Goal: Task Accomplishment & Management: Use online tool/utility

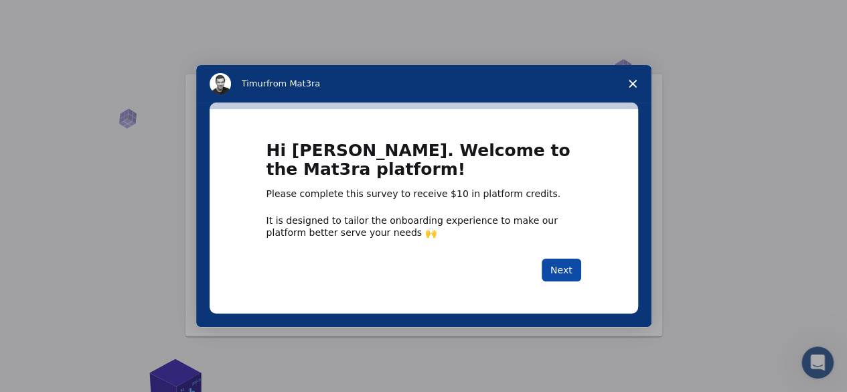
click at [568, 261] on button "Next" at bounding box center [560, 269] width 39 height 23
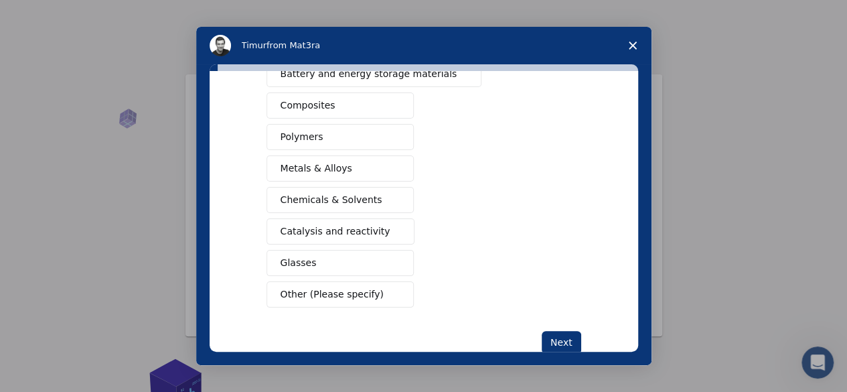
scroll to position [221, 0]
click at [381, 228] on button "Catalysis and reactivity" at bounding box center [340, 231] width 149 height 26
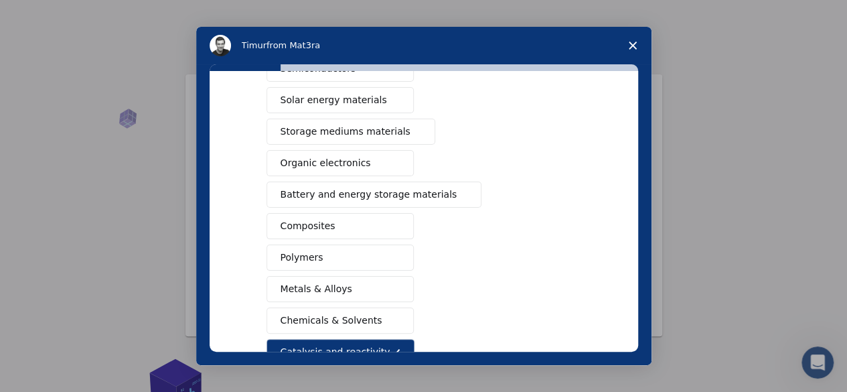
scroll to position [99, 0]
click at [424, 194] on span "Battery and energy storage materials" at bounding box center [368, 195] width 177 height 14
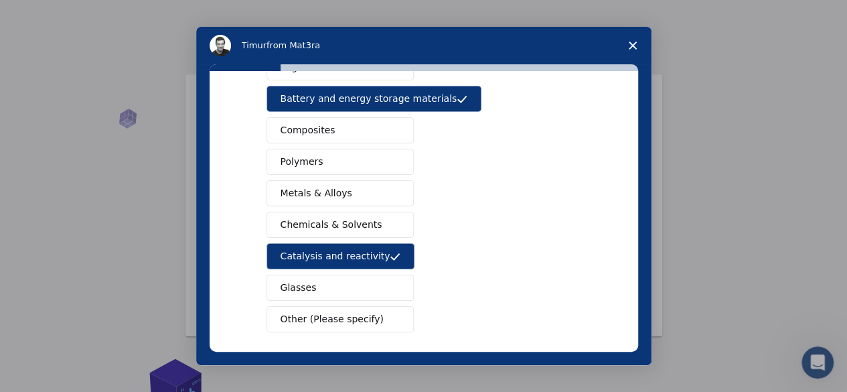
scroll to position [195, 0]
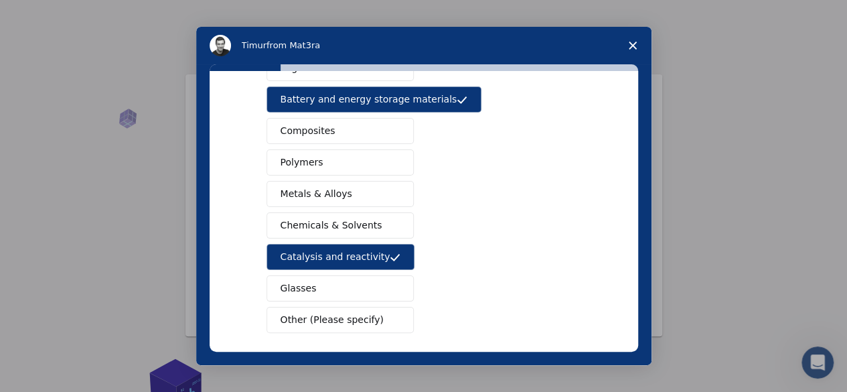
click at [389, 192] on span "Intercom messenger" at bounding box center [394, 194] width 11 height 11
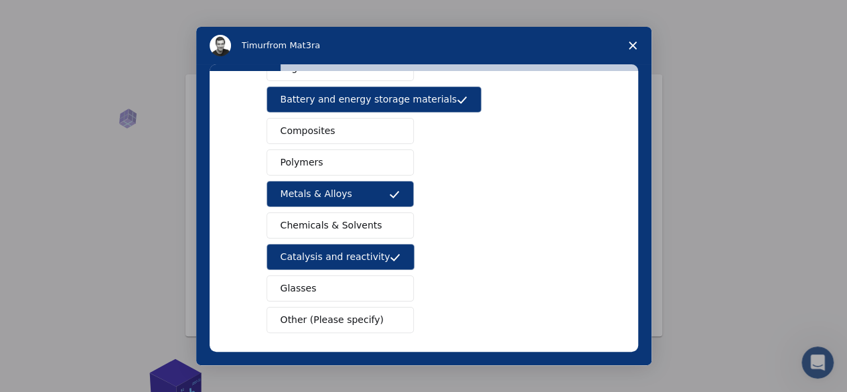
click at [344, 314] on span "Other (Please specify)" at bounding box center [331, 320] width 103 height 14
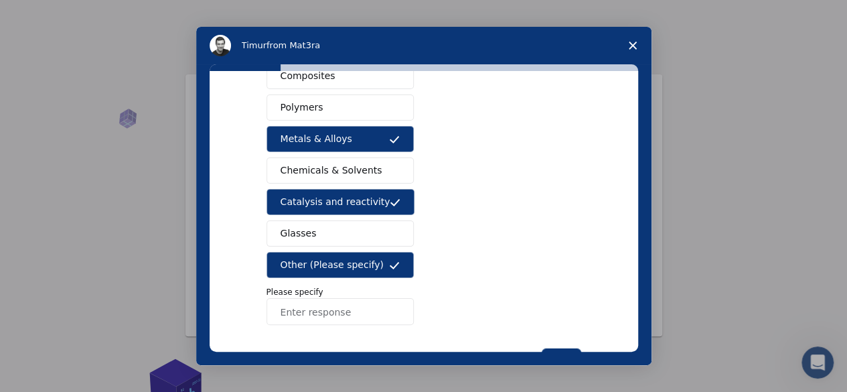
scroll to position [250, 0]
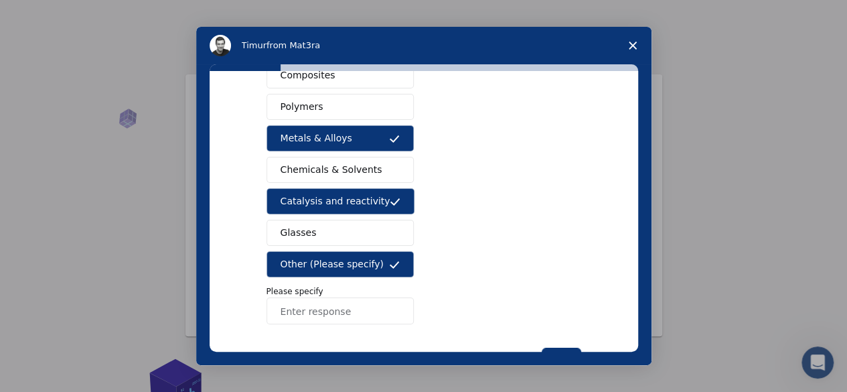
click at [333, 300] on input "Enter response" at bounding box center [339, 310] width 147 height 27
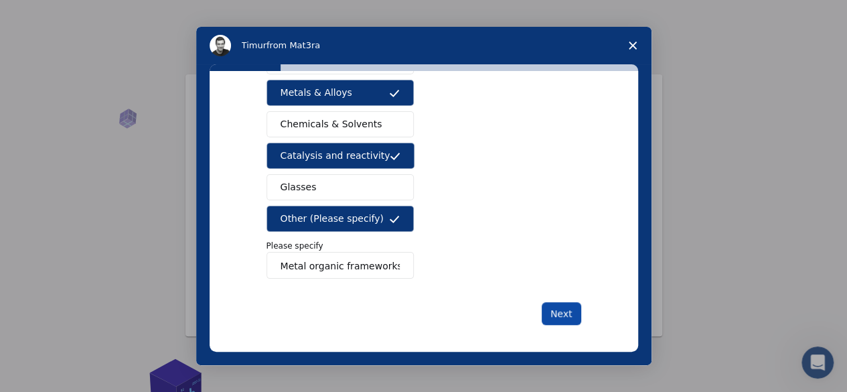
type input "Metal organic frameworks"
click at [560, 304] on button "Next" at bounding box center [560, 313] width 39 height 23
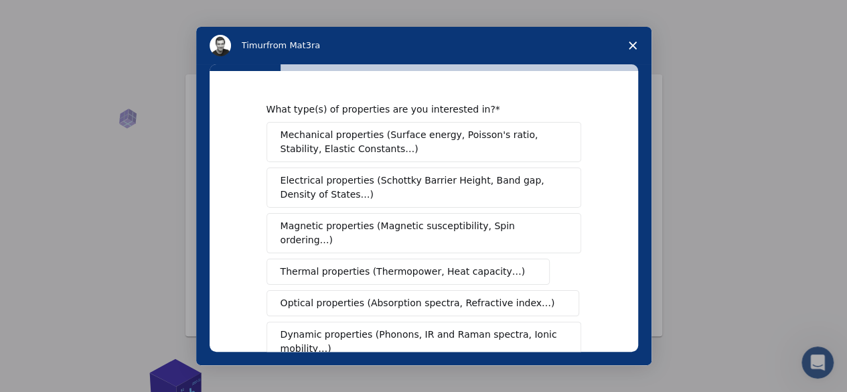
click at [402, 189] on span "Electrical properties (Schottky Barrier Height, Band gap, Density of States…)" at bounding box center [419, 187] width 278 height 28
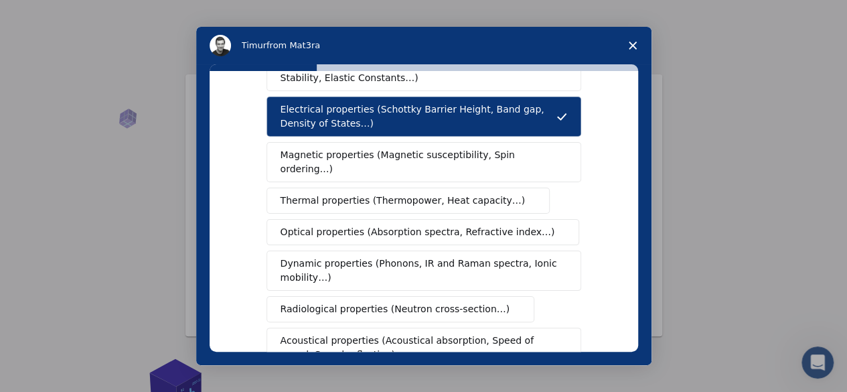
scroll to position [72, 0]
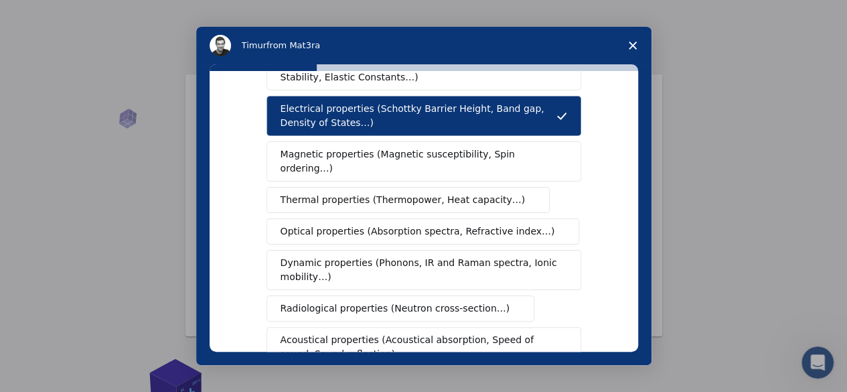
click at [385, 256] on span "Dynamic properties (Phonons, IR and Raman spectra, Ionic mobility…)" at bounding box center [419, 270] width 278 height 28
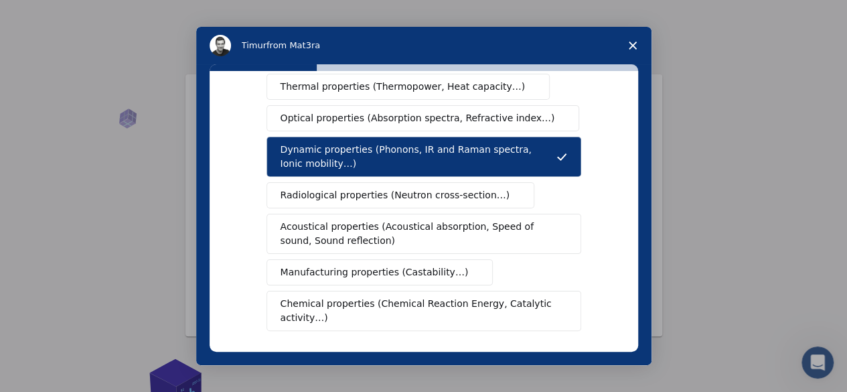
scroll to position [187, 0]
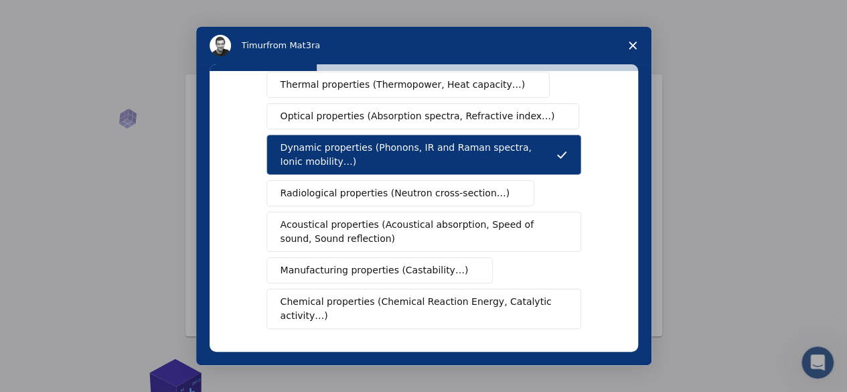
click at [369, 294] on span "Chemical properties (Chemical Reaction Energy, Catalytic activity…)" at bounding box center [418, 308] width 277 height 28
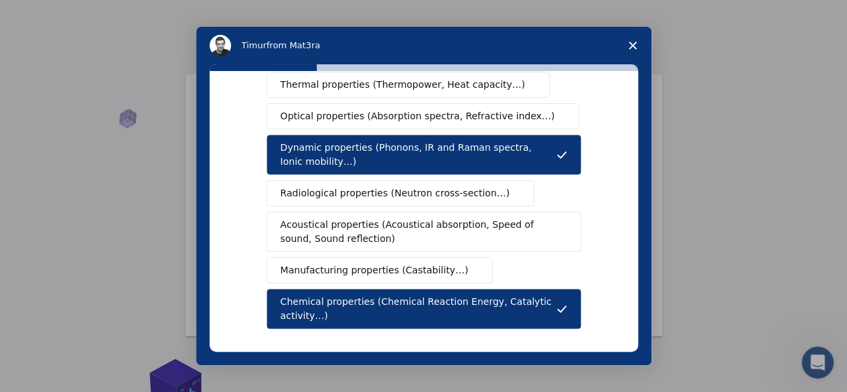
scroll to position [319, 0]
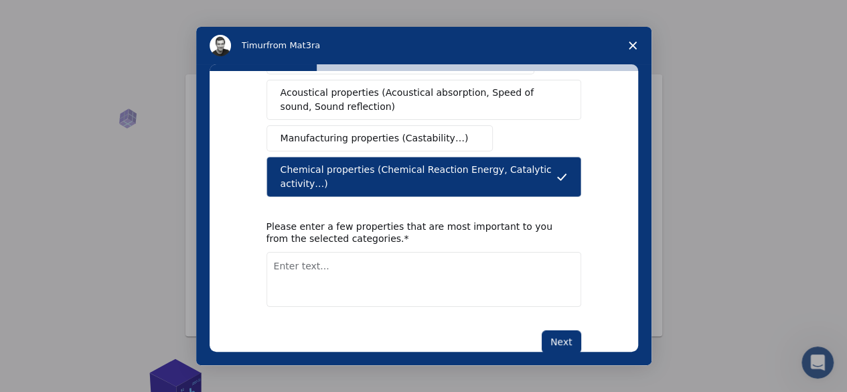
click at [402, 252] on textarea "Enter text..." at bounding box center [423, 279] width 315 height 55
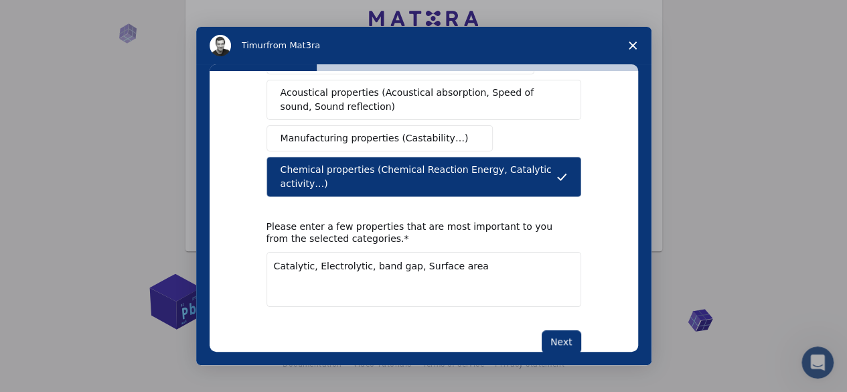
click at [351, 252] on textarea "Catalytic, Electrolytic, band gap, Surface area" at bounding box center [423, 279] width 315 height 55
type textarea "Catalytic, Electrolytic and electrical, band gap, Surface area"
click at [562, 330] on button "Next" at bounding box center [560, 341] width 39 height 23
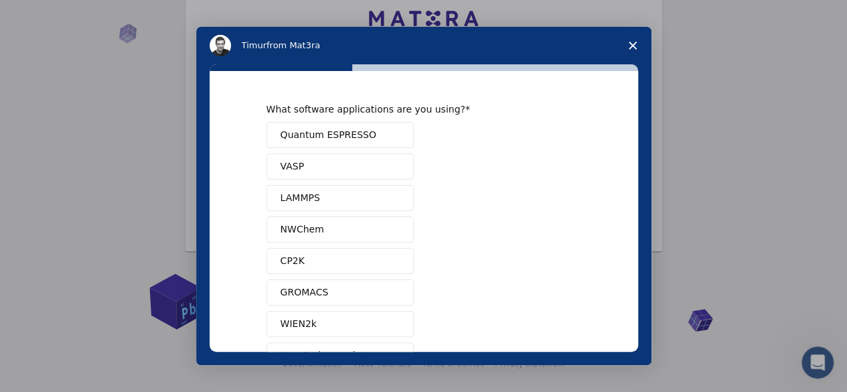
click at [391, 134] on span "Intercom messenger" at bounding box center [394, 135] width 11 height 11
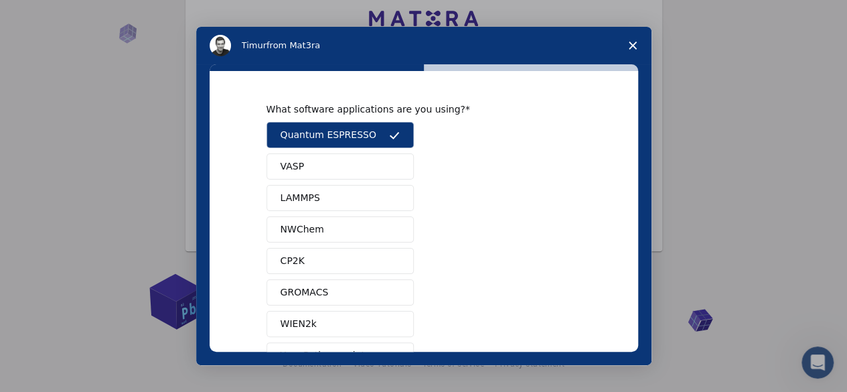
click at [366, 162] on button "VASP" at bounding box center [339, 166] width 147 height 26
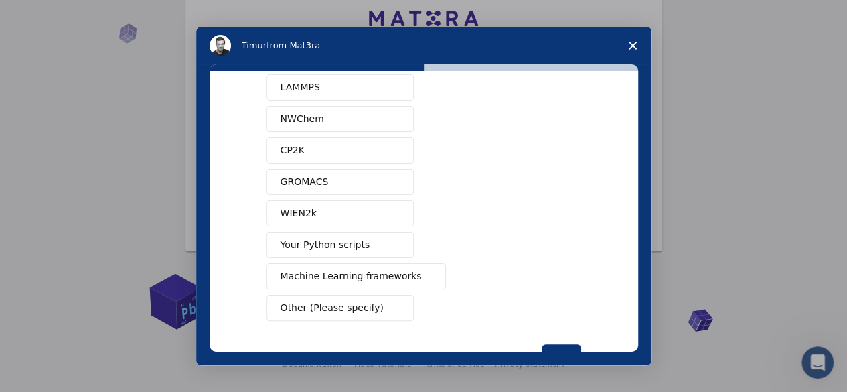
scroll to position [111, 0]
click at [364, 271] on span "Machine Learning frameworks" at bounding box center [350, 275] width 141 height 14
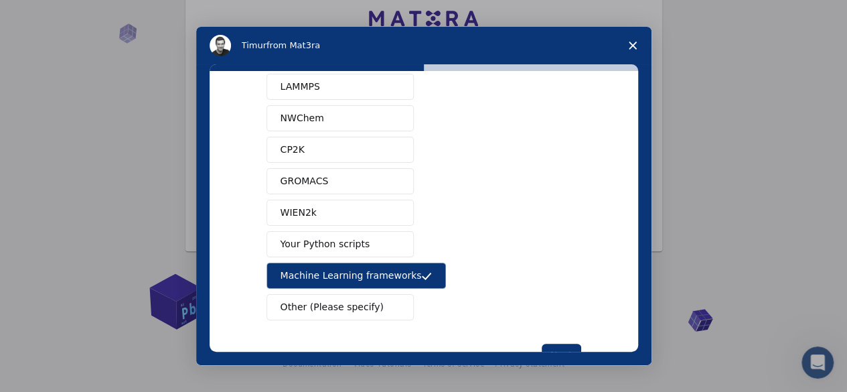
scroll to position [0, 0]
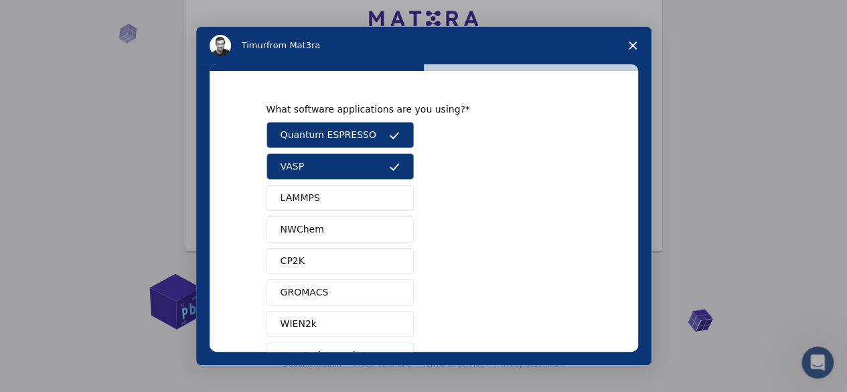
click at [363, 287] on button "GROMACS" at bounding box center [339, 292] width 147 height 26
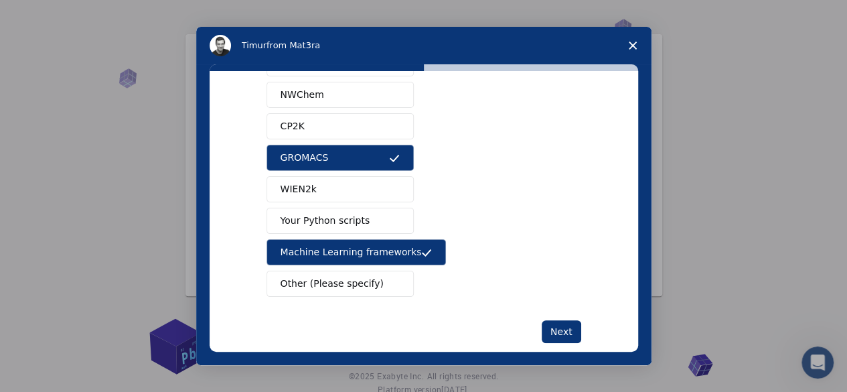
scroll to position [135, 0]
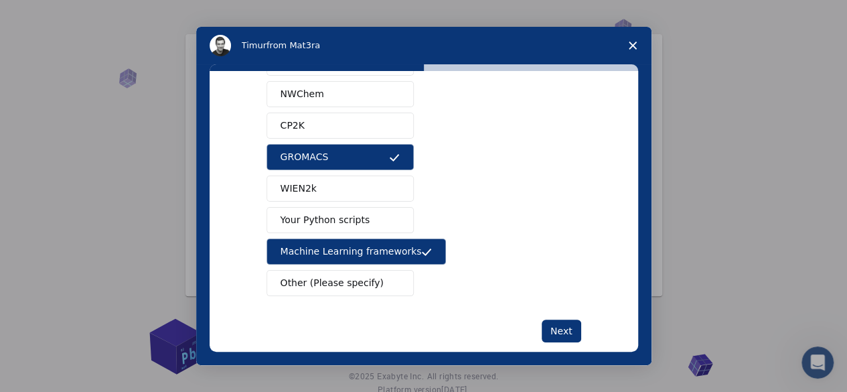
click at [364, 279] on span "Other (Please specify)" at bounding box center [331, 283] width 103 height 14
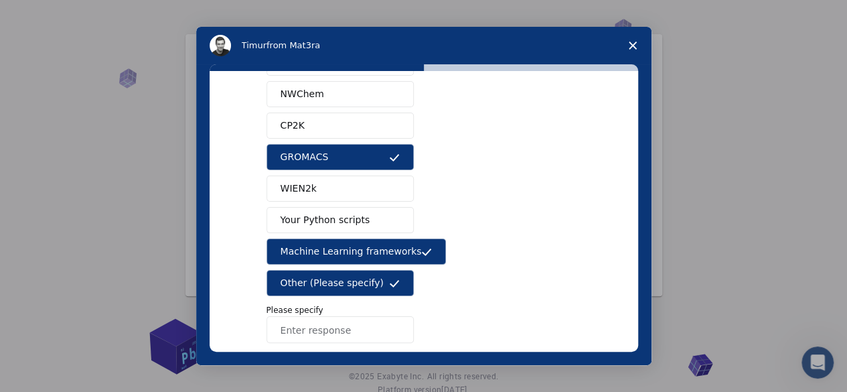
click at [320, 317] on input "Enter response" at bounding box center [339, 329] width 147 height 27
type input "GCMC"
click at [329, 255] on button "Machine Learning frameworks" at bounding box center [356, 251] width 180 height 26
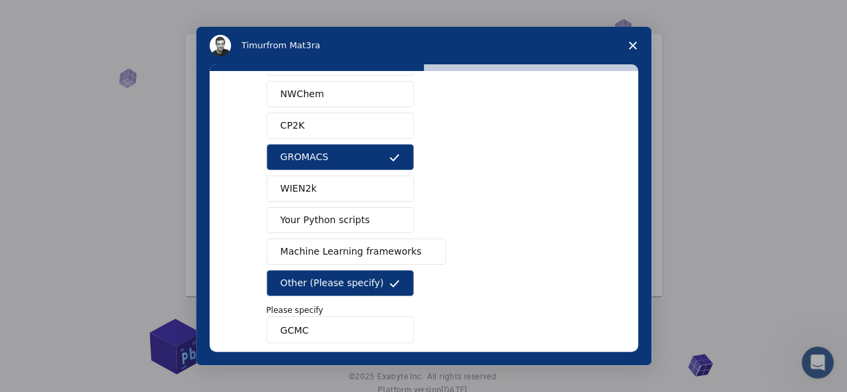
click at [329, 255] on button "Machine Learning frameworks" at bounding box center [356, 251] width 180 height 26
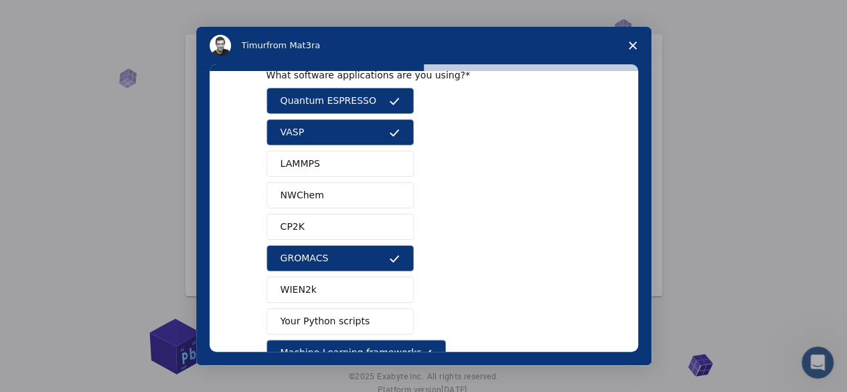
scroll to position [200, 0]
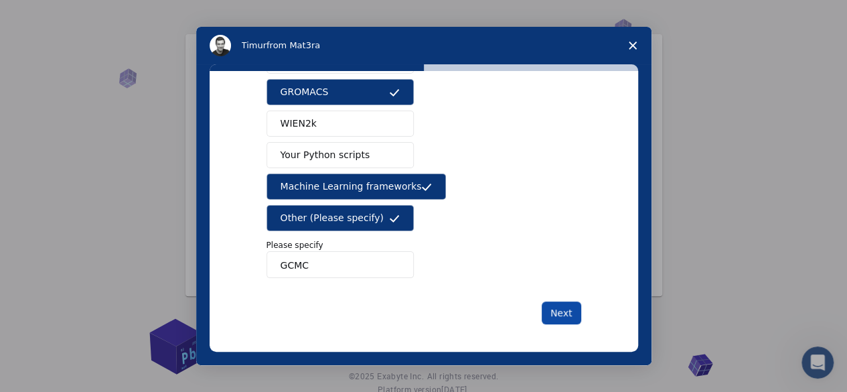
click at [574, 307] on button "Next" at bounding box center [560, 312] width 39 height 23
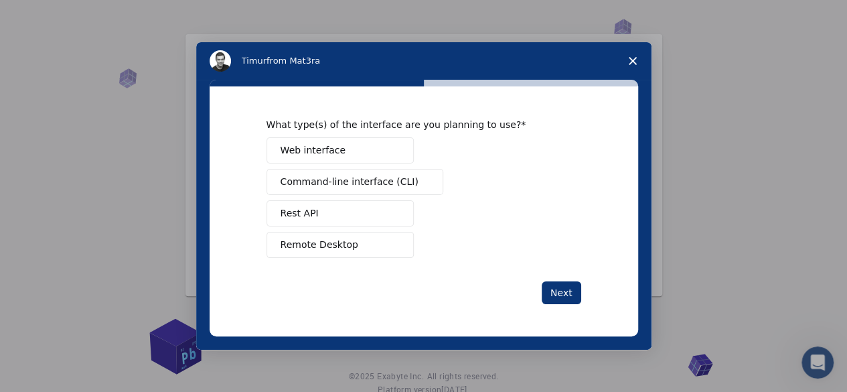
click at [396, 242] on span "Intercom messenger" at bounding box center [394, 245] width 11 height 11
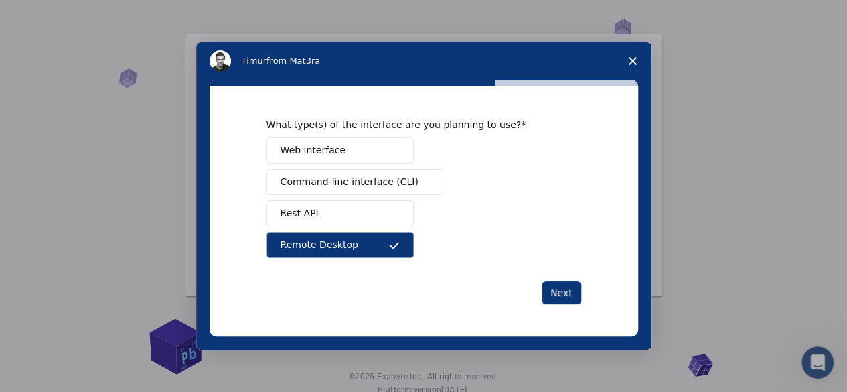
click at [379, 153] on button "Web interface" at bounding box center [339, 150] width 147 height 26
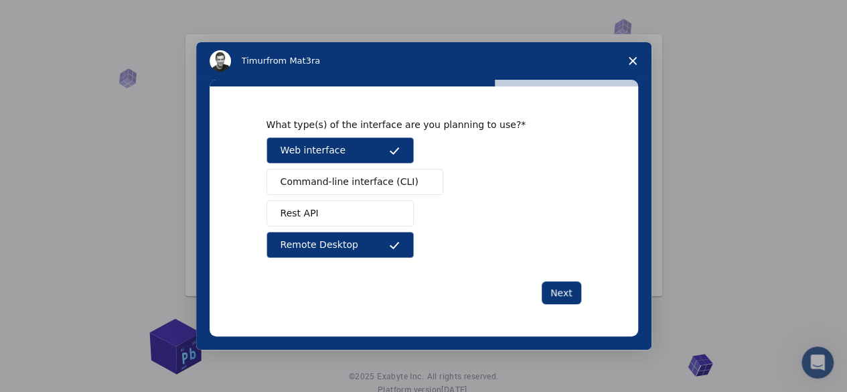
click at [365, 181] on span "Command-line interface (CLI)" at bounding box center [349, 182] width 138 height 14
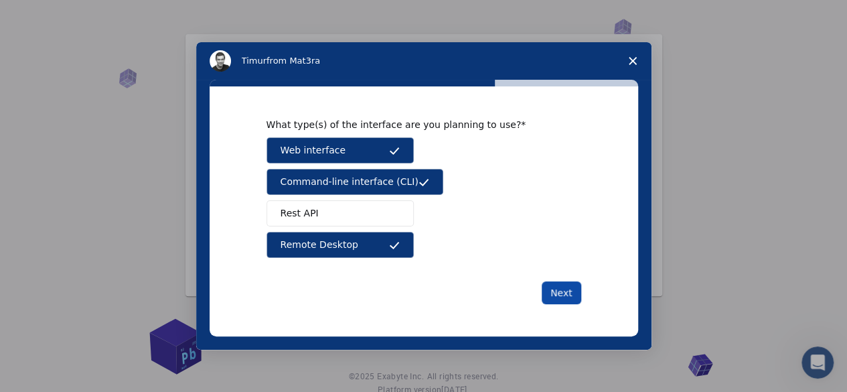
click at [565, 290] on button "Next" at bounding box center [560, 292] width 39 height 23
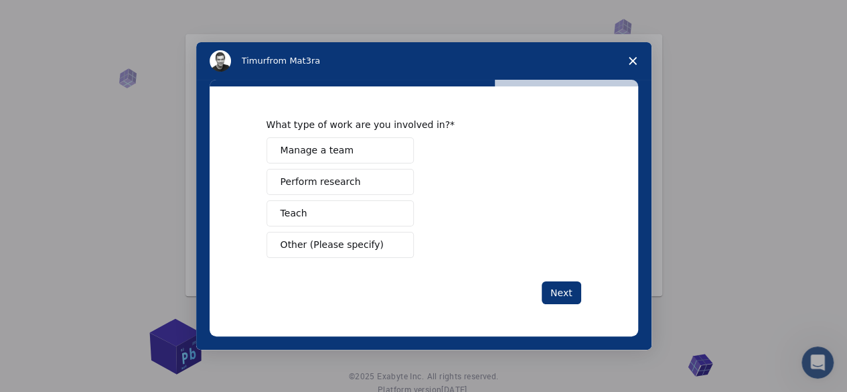
click at [382, 179] on button "Perform research" at bounding box center [339, 182] width 147 height 26
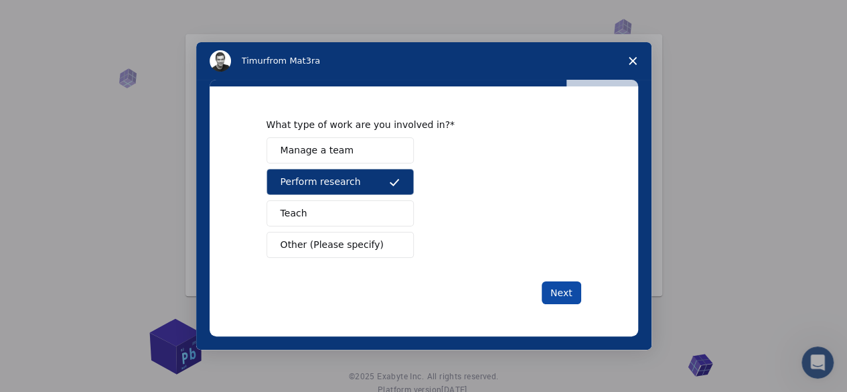
click at [556, 290] on button "Next" at bounding box center [560, 292] width 39 height 23
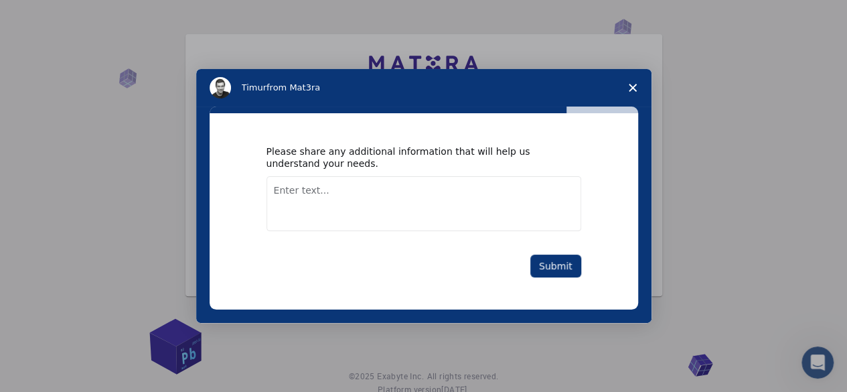
click at [384, 211] on textarea "Enter text..." at bounding box center [423, 203] width 315 height 55
click at [300, 191] on textarea "I need simulation of MOF as electrocatalyst for hydrogen production" at bounding box center [423, 203] width 315 height 55
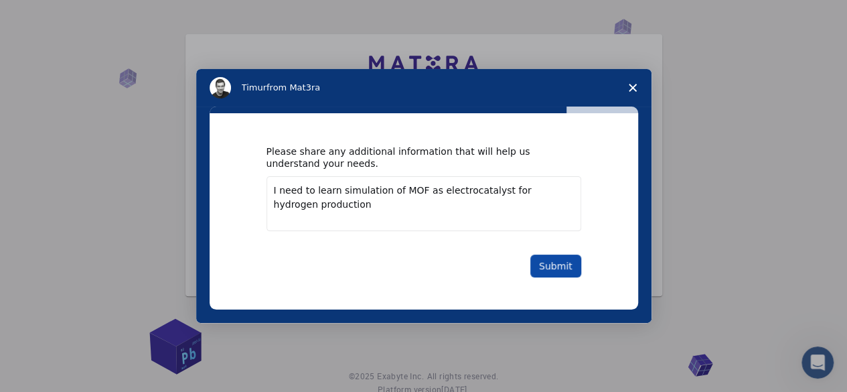
type textarea "I need to learn simulation of MOF as electrocatalyst for hydrogen production"
click at [556, 265] on button "Submit" at bounding box center [555, 265] width 51 height 23
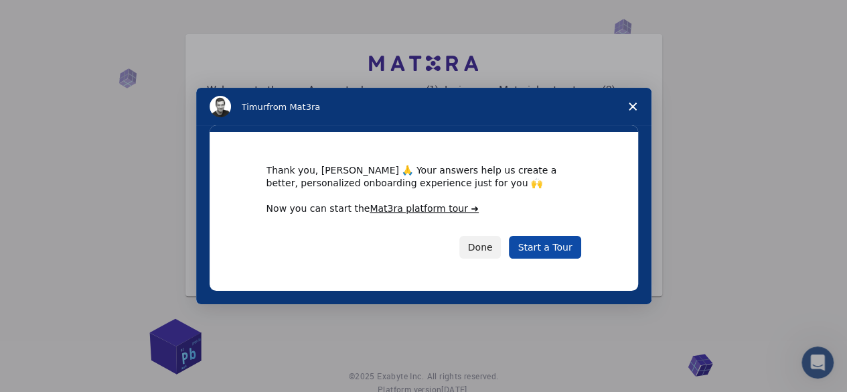
click at [553, 242] on link "Start a Tour" at bounding box center [545, 247] width 72 height 23
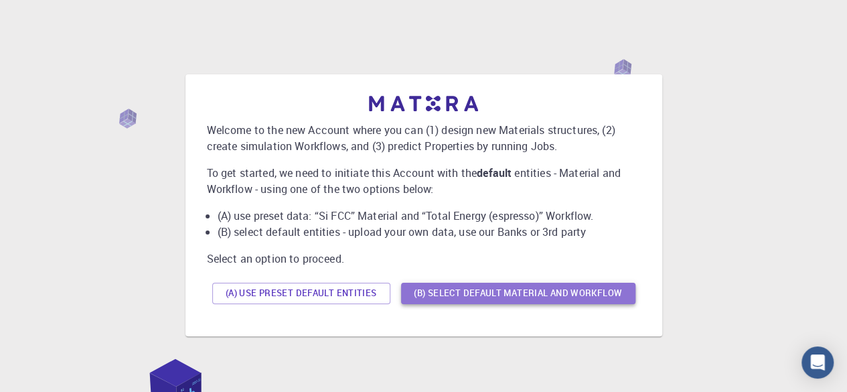
click at [458, 294] on button "(B) Select default material and workflow" at bounding box center [518, 292] width 234 height 21
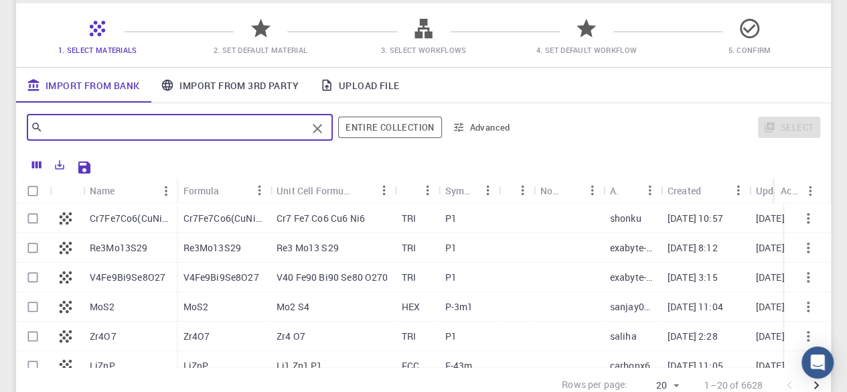
click at [264, 123] on input "text" at bounding box center [175, 127] width 264 height 19
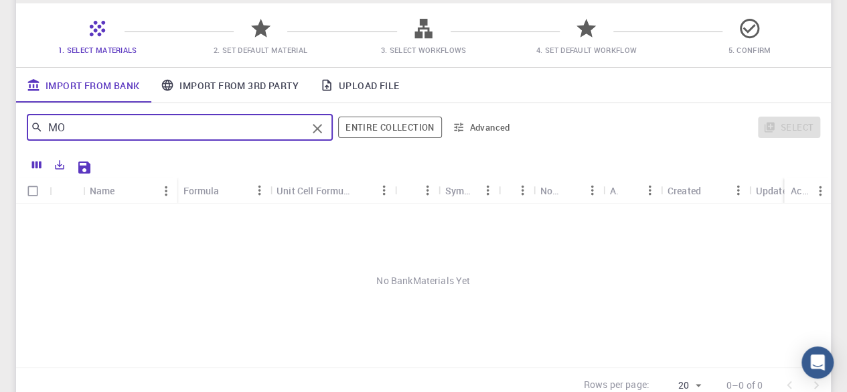
type input "M"
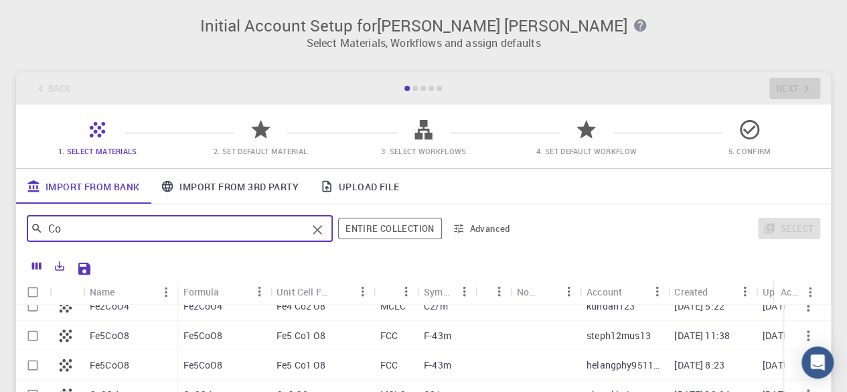
type input "Co"
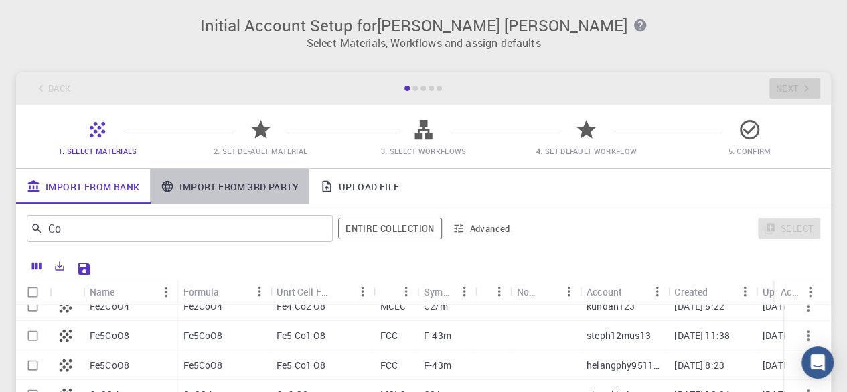
click at [256, 195] on link "Import From 3rd Party" at bounding box center [229, 186] width 159 height 35
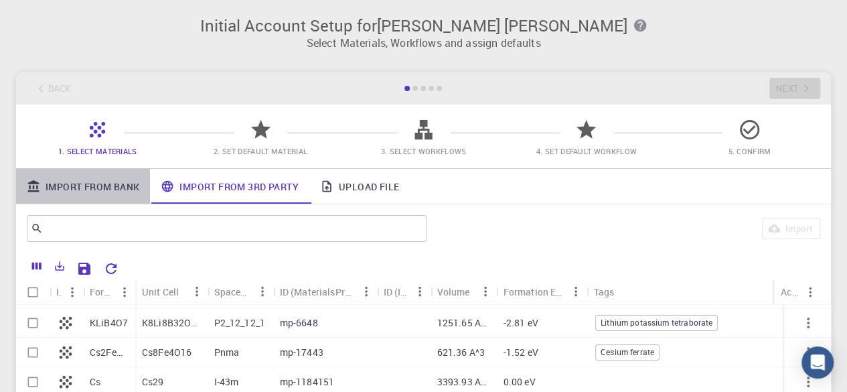
click at [92, 187] on link "Import From Bank" at bounding box center [83, 186] width 134 height 35
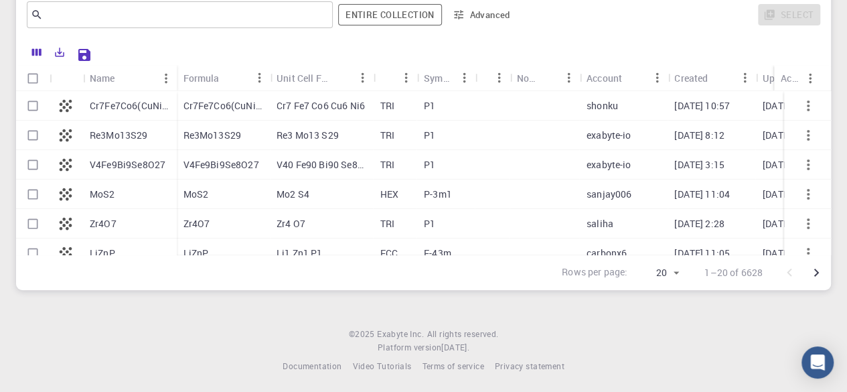
scroll to position [216, 0]
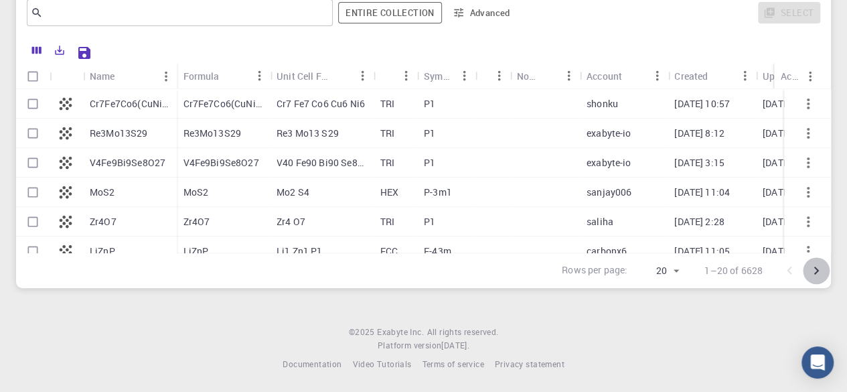
click at [813, 273] on icon "Go to next page" at bounding box center [816, 270] width 16 height 16
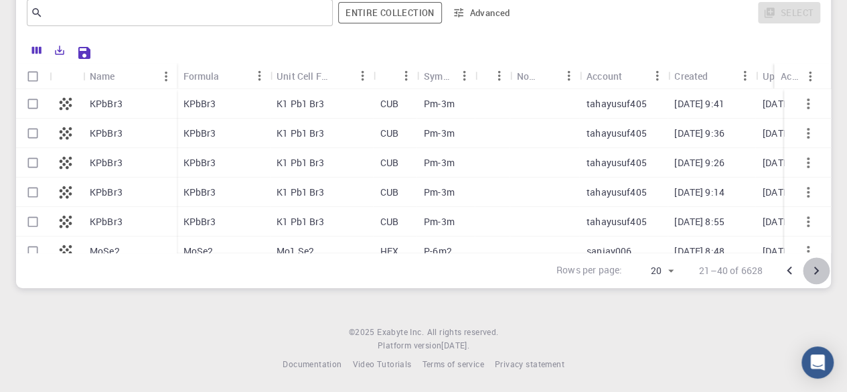
click at [813, 273] on icon "Go to next page" at bounding box center [816, 270] width 16 height 16
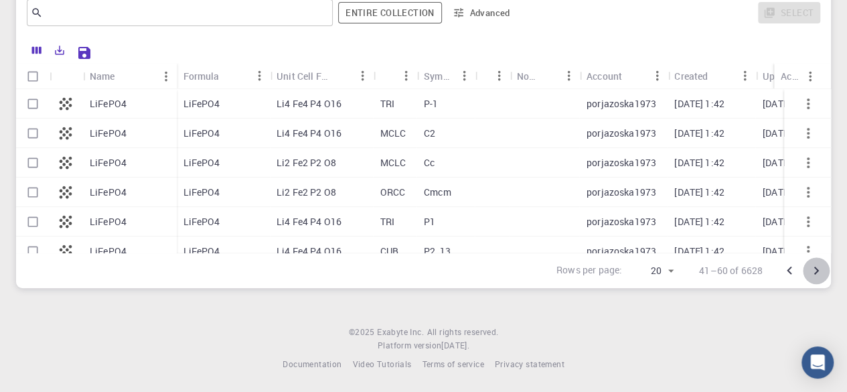
click at [813, 273] on icon "Go to next page" at bounding box center [816, 270] width 16 height 16
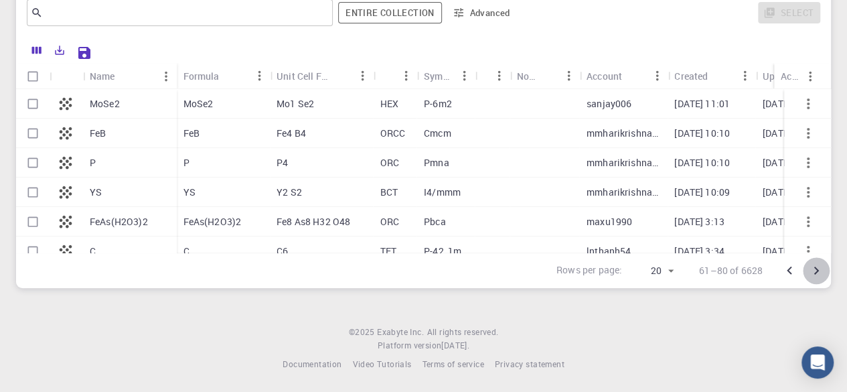
click at [813, 273] on icon "Go to next page" at bounding box center [816, 270] width 16 height 16
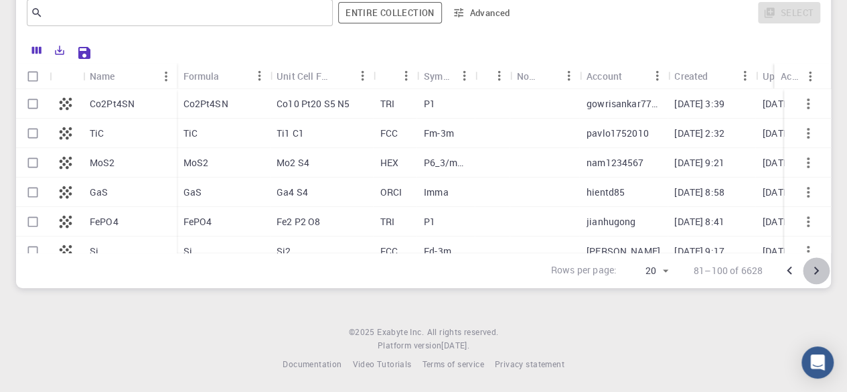
click at [813, 273] on icon "Go to next page" at bounding box center [816, 270] width 16 height 16
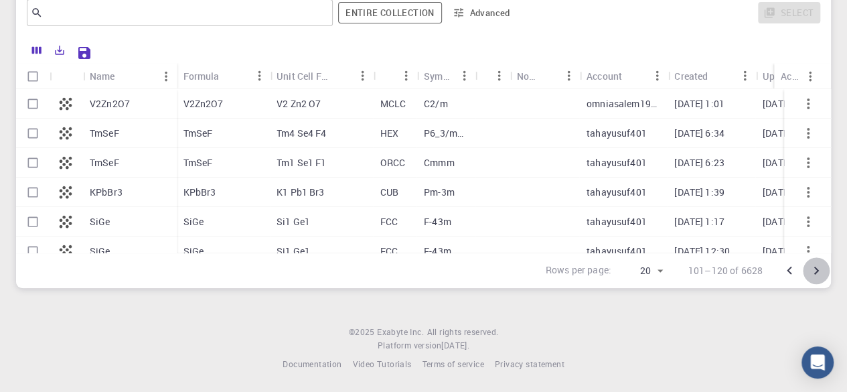
click at [813, 273] on icon "Go to next page" at bounding box center [816, 270] width 16 height 16
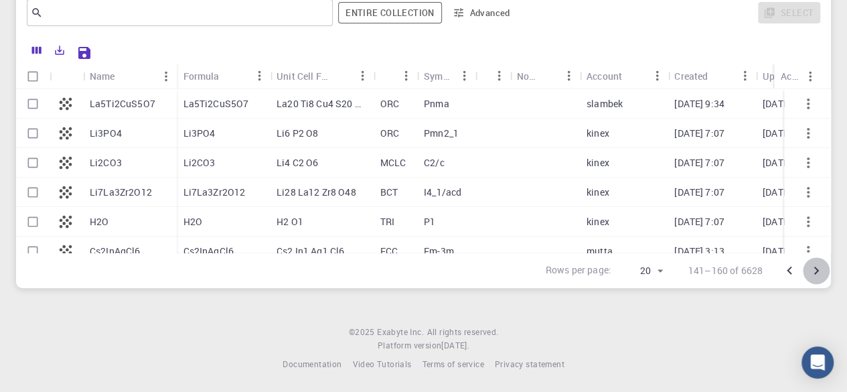
click at [813, 273] on icon "Go to next page" at bounding box center [816, 270] width 16 height 16
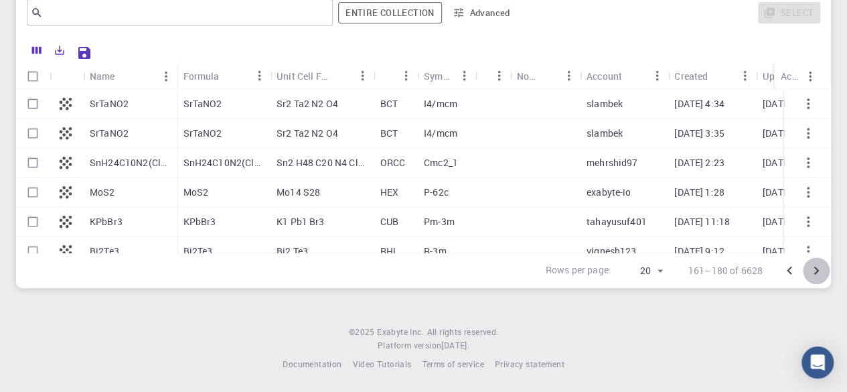
click at [813, 273] on icon "Go to next page" at bounding box center [816, 270] width 16 height 16
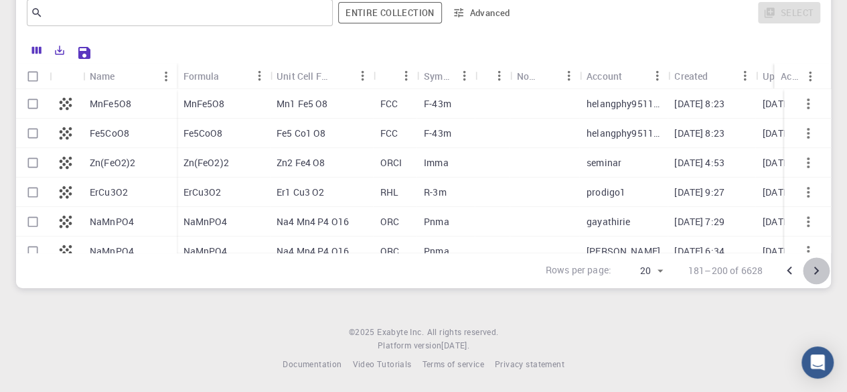
click at [813, 273] on icon "Go to next page" at bounding box center [816, 270] width 16 height 16
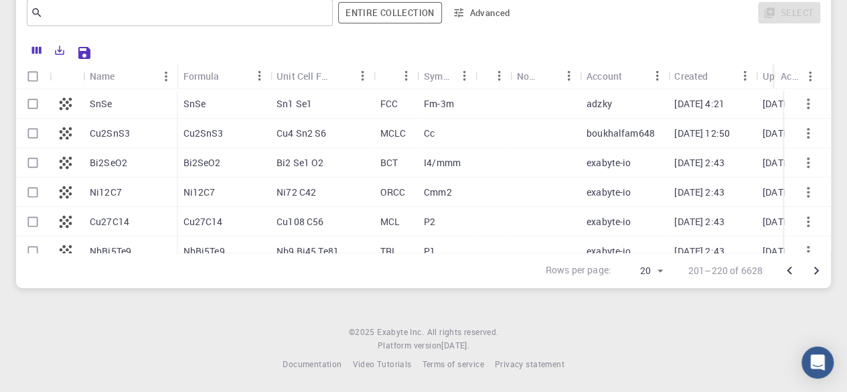
click at [813, 273] on icon "Go to next page" at bounding box center [816, 270] width 16 height 16
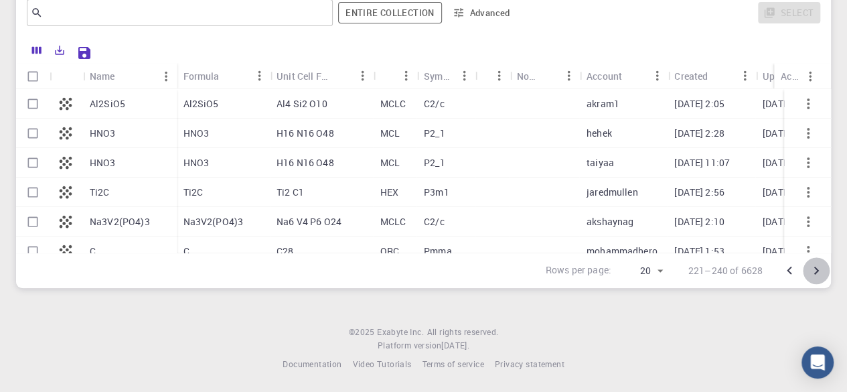
click at [813, 273] on icon "Go to next page" at bounding box center [816, 270] width 16 height 16
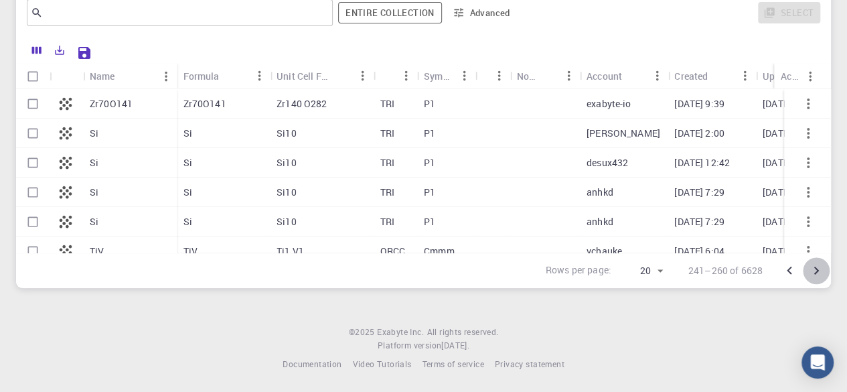
click at [813, 273] on icon "Go to next page" at bounding box center [816, 270] width 16 height 16
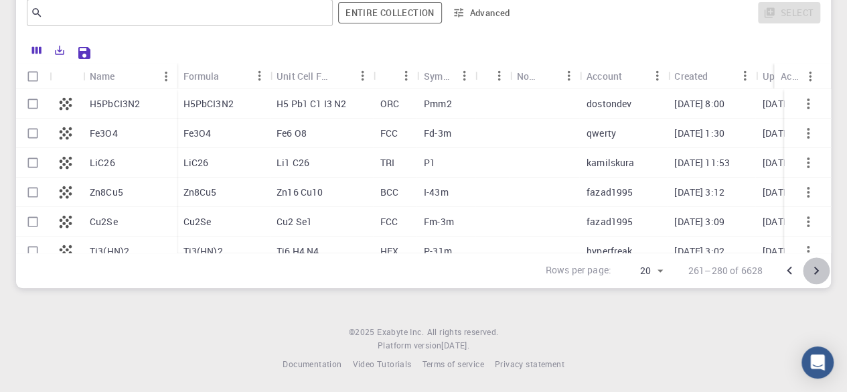
click at [813, 273] on icon "Go to next page" at bounding box center [816, 270] width 16 height 16
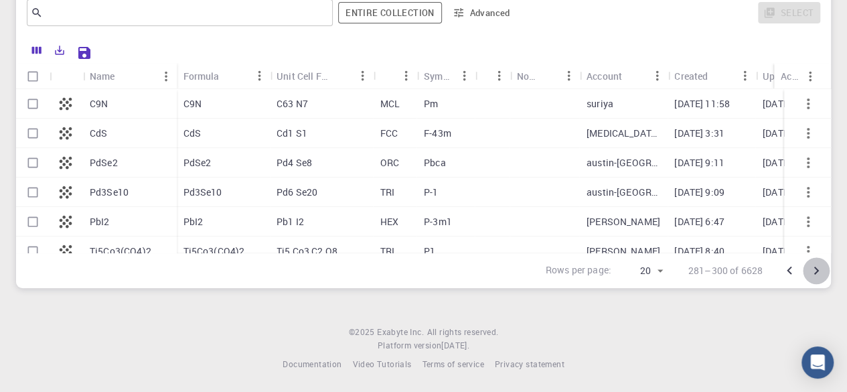
click at [813, 273] on icon "Go to next page" at bounding box center [816, 270] width 16 height 16
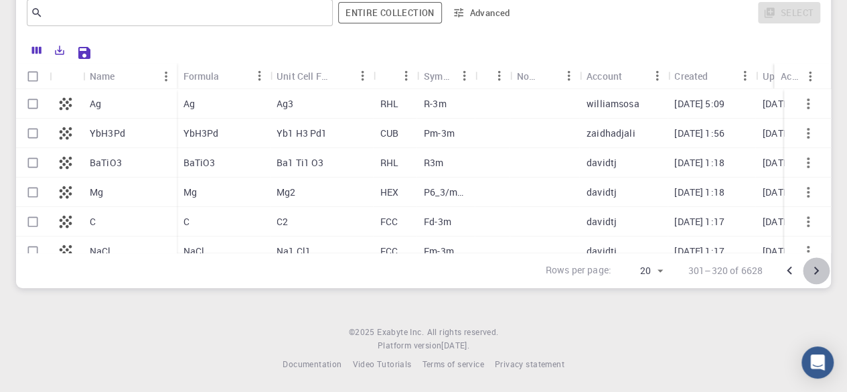
click at [813, 273] on icon "Go to next page" at bounding box center [816, 270] width 16 height 16
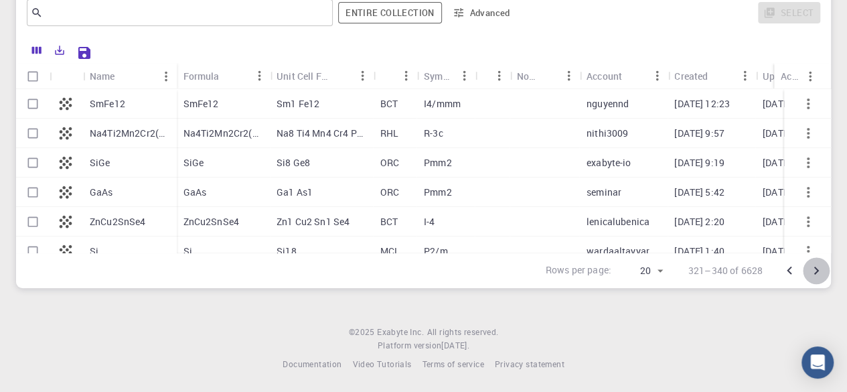
click at [813, 273] on icon "Go to next page" at bounding box center [816, 270] width 16 height 16
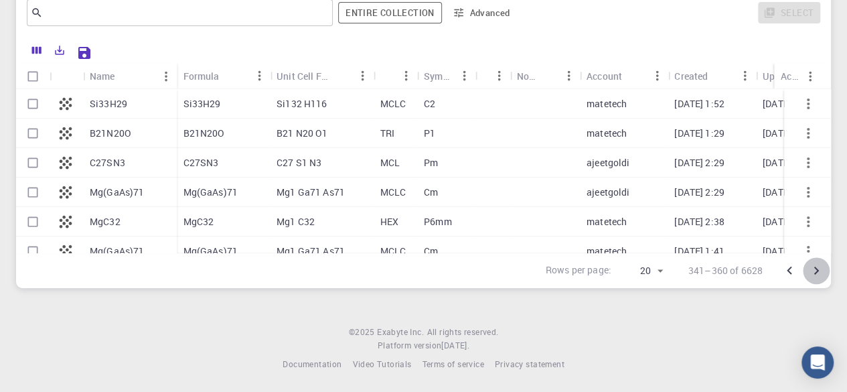
click at [813, 273] on icon "Go to next page" at bounding box center [816, 270] width 16 height 16
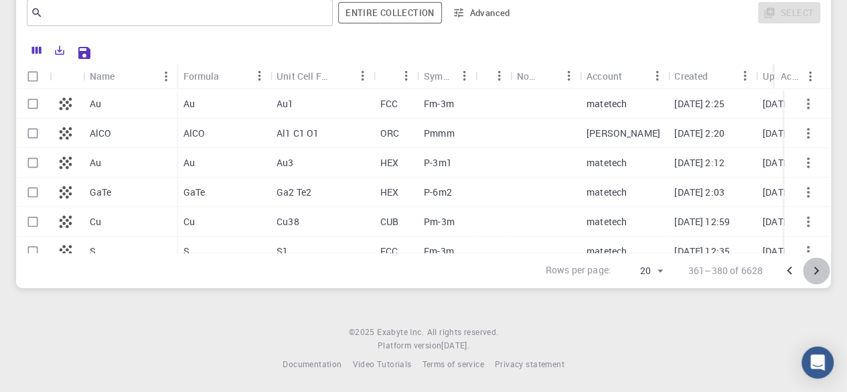
click at [813, 273] on icon "Go to next page" at bounding box center [816, 270] width 16 height 16
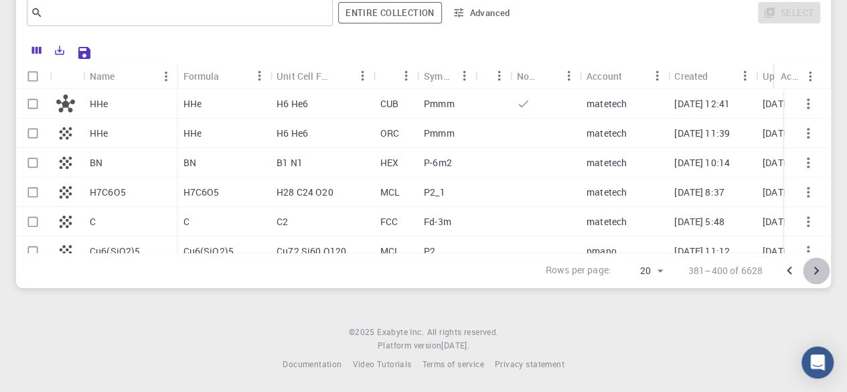
click at [813, 273] on icon "Go to next page" at bounding box center [816, 270] width 16 height 16
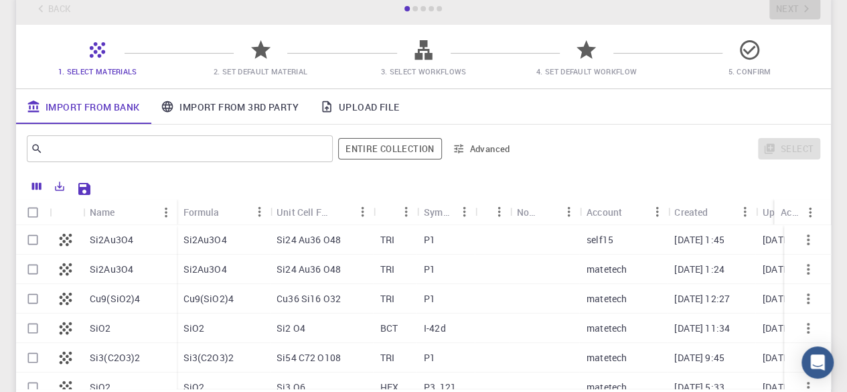
scroll to position [79, 0]
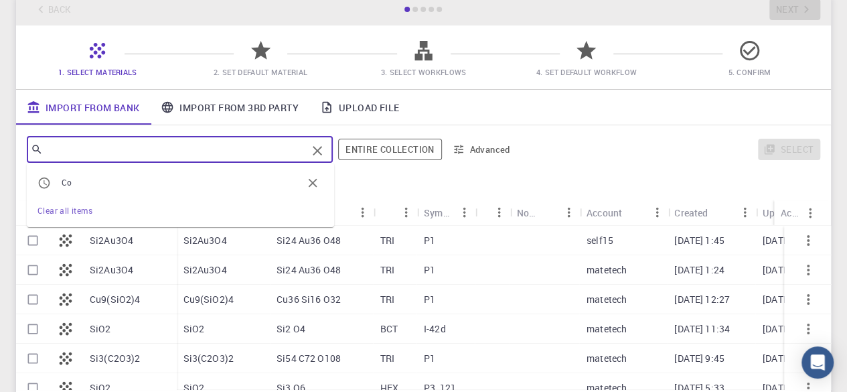
click at [288, 153] on input "text" at bounding box center [175, 149] width 264 height 19
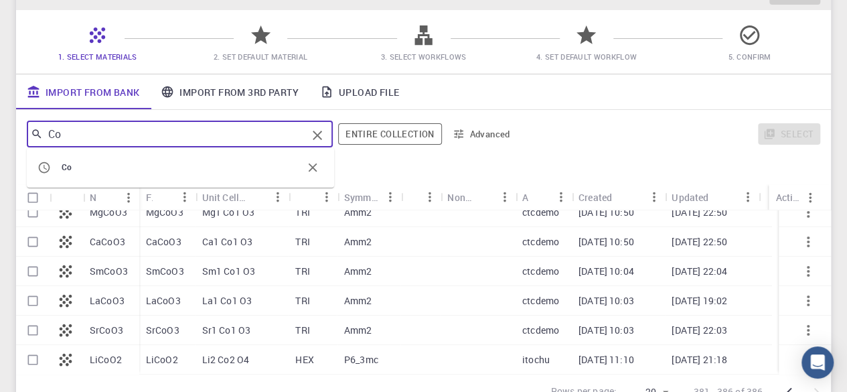
scroll to position [0, 0]
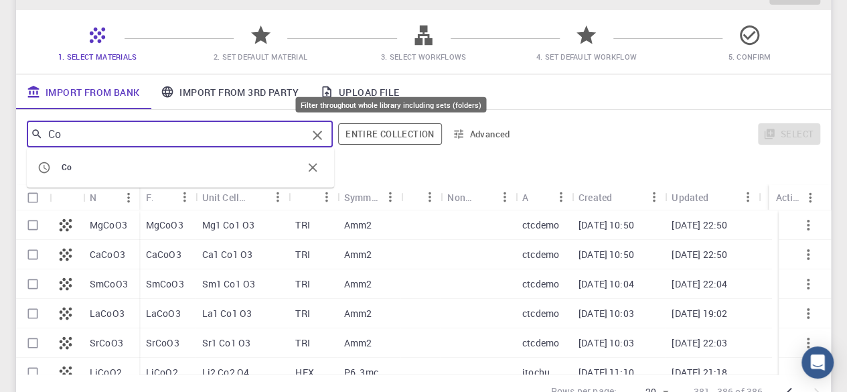
type input "Co"
click at [395, 131] on button "Entire collection" at bounding box center [389, 133] width 103 height 21
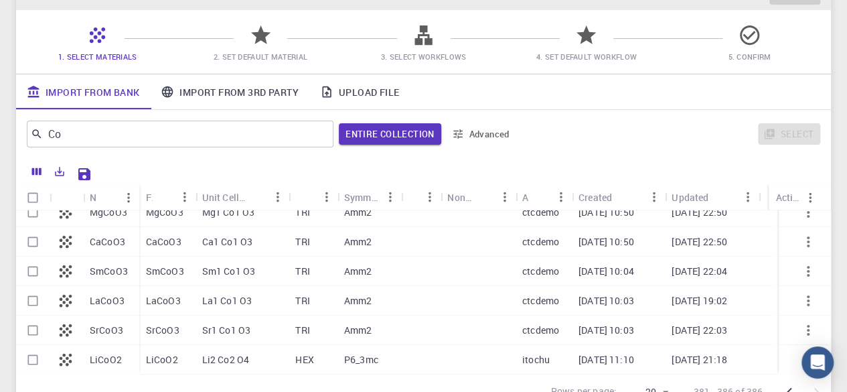
scroll to position [218, 0]
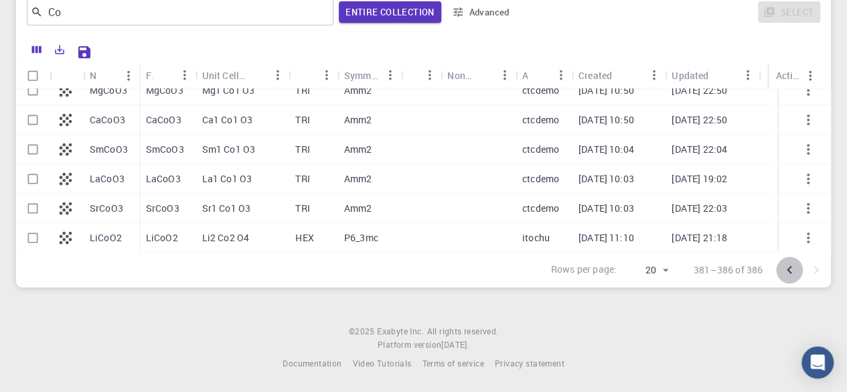
click at [787, 270] on icon "Go to previous page" at bounding box center [789, 270] width 16 height 16
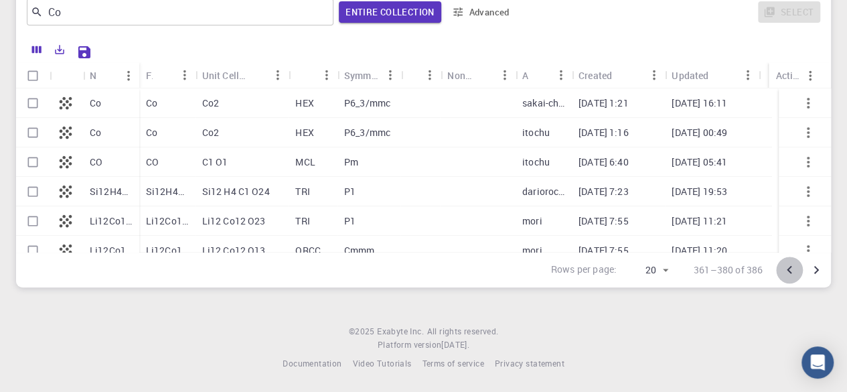
click at [787, 270] on icon "Go to previous page" at bounding box center [789, 270] width 16 height 16
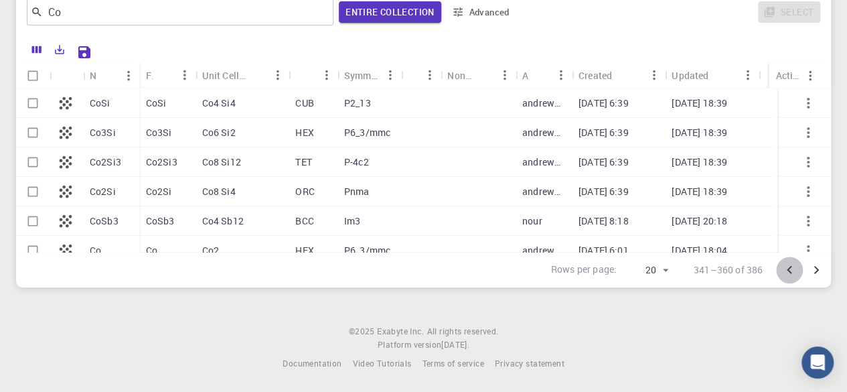
click at [787, 270] on icon "Go to previous page" at bounding box center [789, 270] width 16 height 16
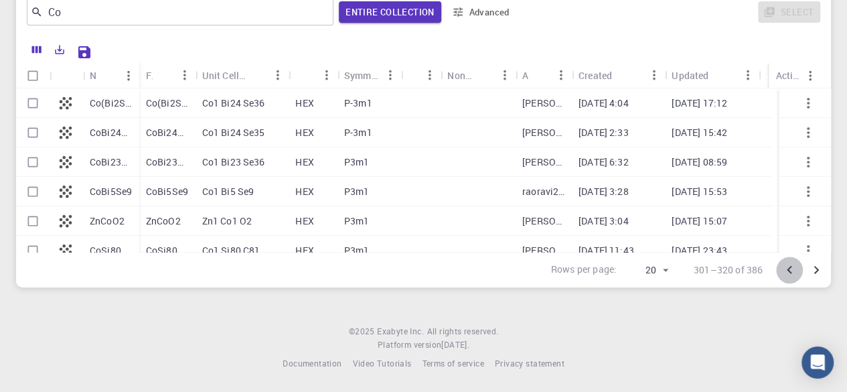
click at [787, 270] on icon "Go to previous page" at bounding box center [789, 270] width 16 height 16
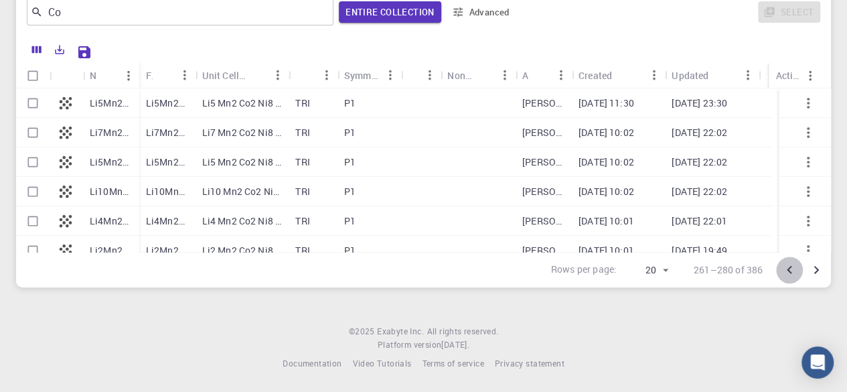
click at [787, 270] on icon "Go to previous page" at bounding box center [789, 270] width 16 height 16
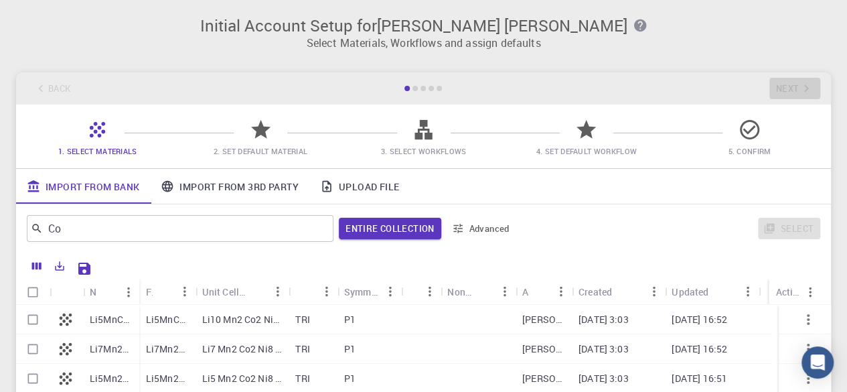
click at [107, 136] on icon at bounding box center [97, 129] width 23 height 23
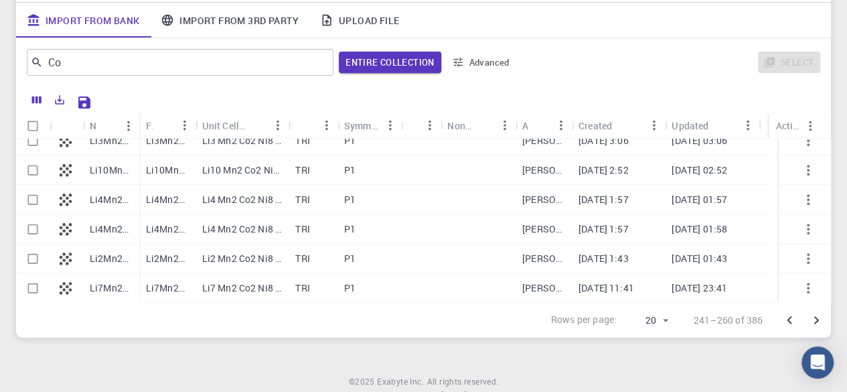
scroll to position [218, 0]
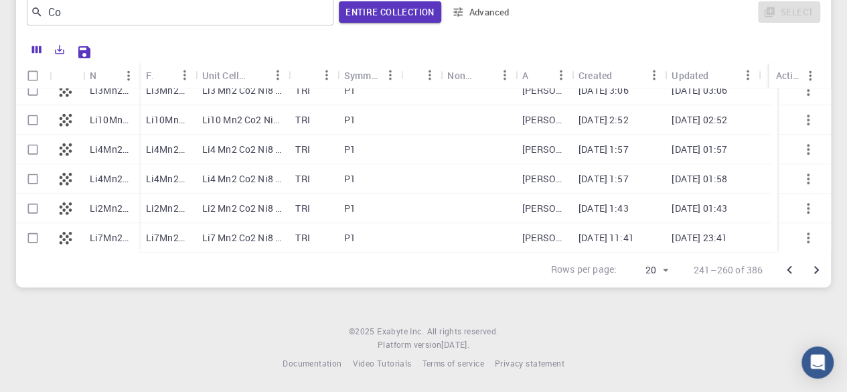
click at [827, 263] on button "Go to next page" at bounding box center [815, 269] width 27 height 27
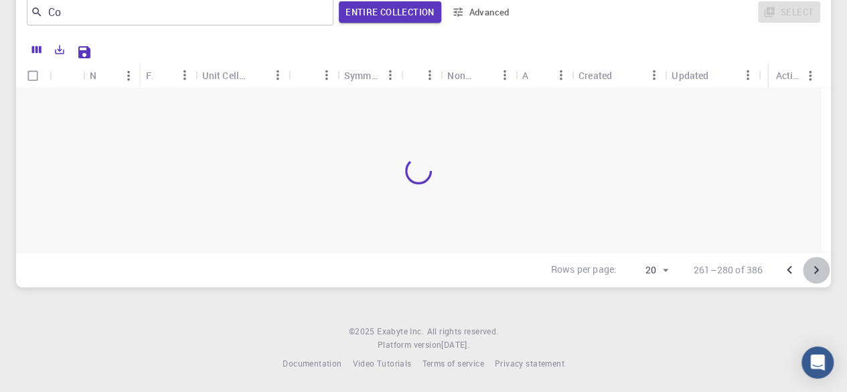
scroll to position [0, 0]
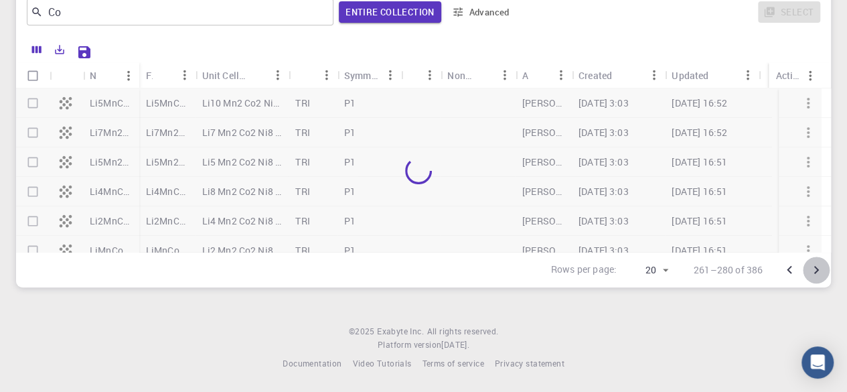
click at [827, 263] on button "Go to next page" at bounding box center [815, 269] width 27 height 27
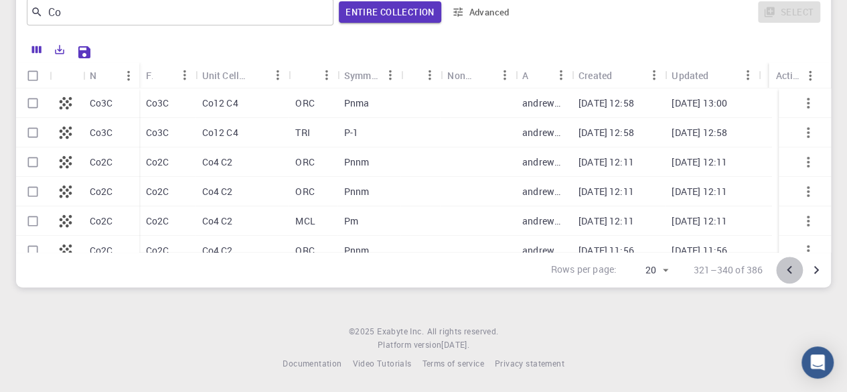
click at [787, 270] on icon "Go to previous page" at bounding box center [788, 270] width 5 height 8
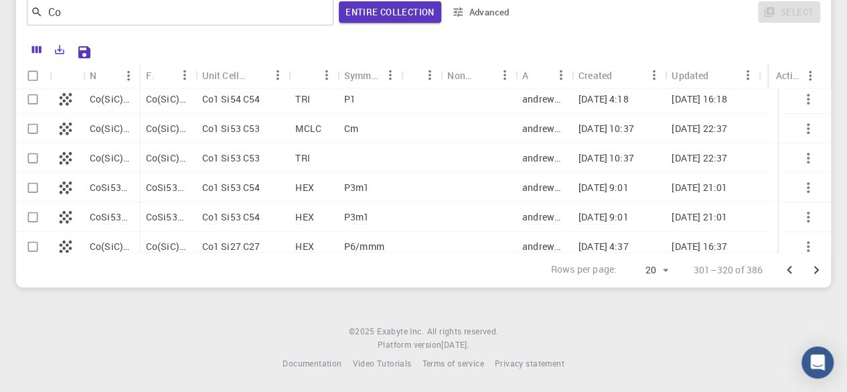
scroll to position [425, 0]
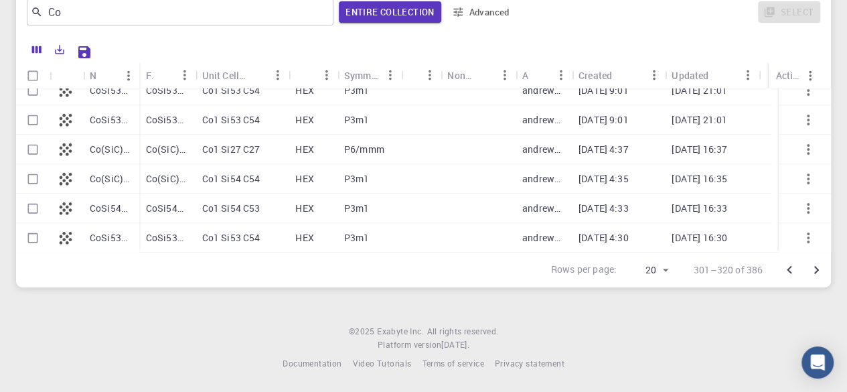
click at [808, 265] on icon "Go to next page" at bounding box center [816, 270] width 16 height 16
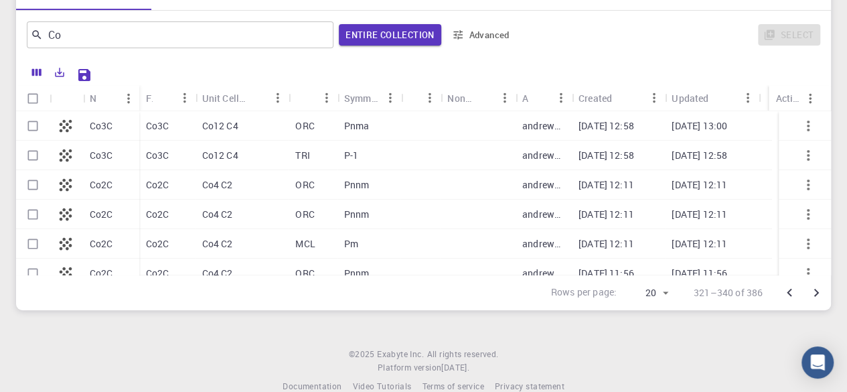
scroll to position [5, 0]
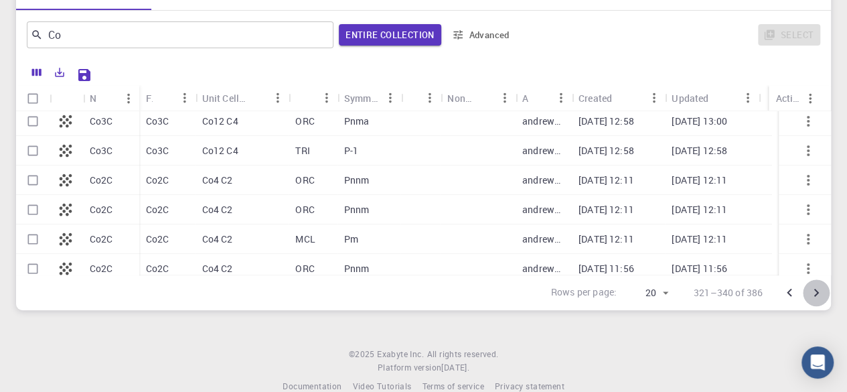
click at [817, 292] on icon "Go to next page" at bounding box center [816, 292] width 5 height 8
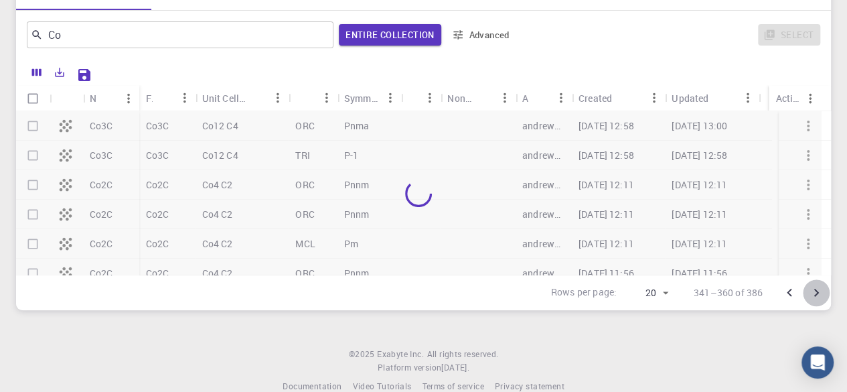
click at [817, 292] on icon "Go to next page" at bounding box center [816, 292] width 5 height 8
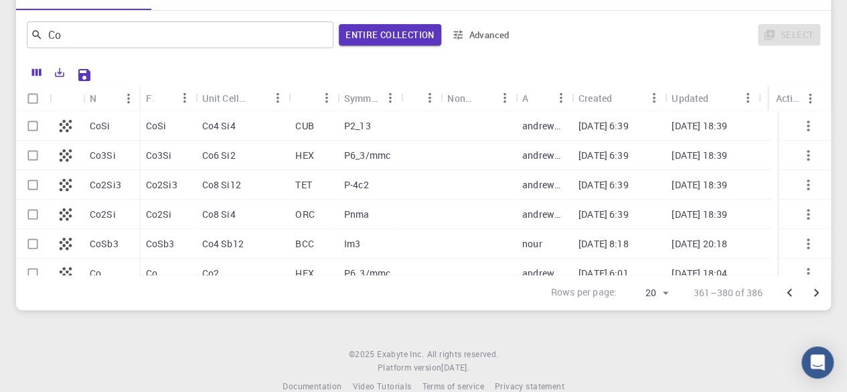
scroll to position [0, 0]
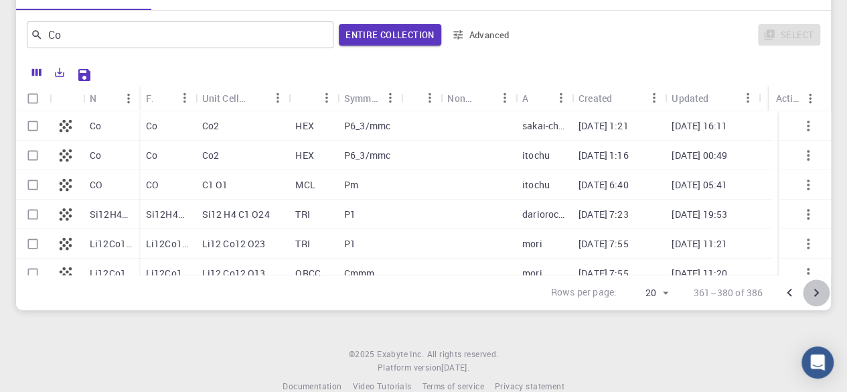
click at [817, 292] on icon "Go to next page" at bounding box center [816, 292] width 5 height 8
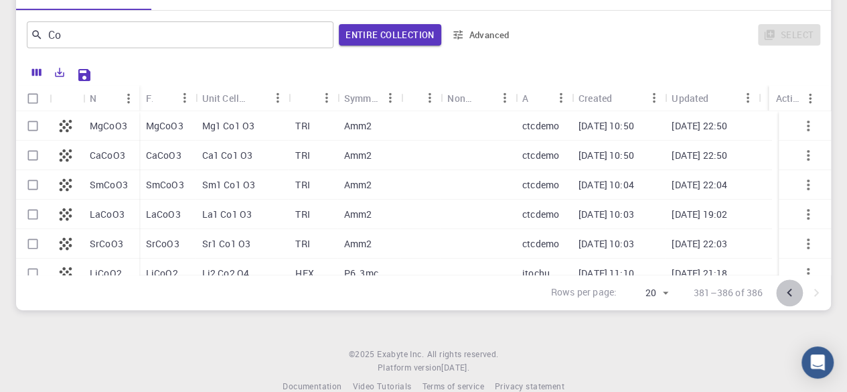
click at [783, 287] on icon "Go to previous page" at bounding box center [789, 292] width 16 height 16
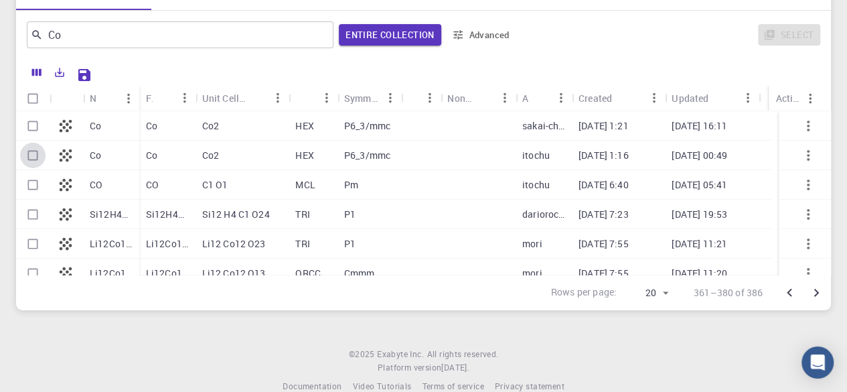
click at [31, 159] on input "Select row" at bounding box center [32, 155] width 25 height 25
checkbox input "true"
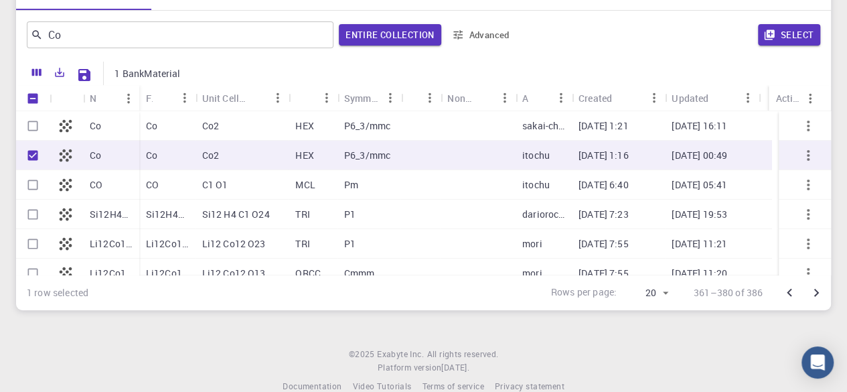
click at [32, 124] on input "Select row" at bounding box center [32, 125] width 25 height 25
checkbox input "true"
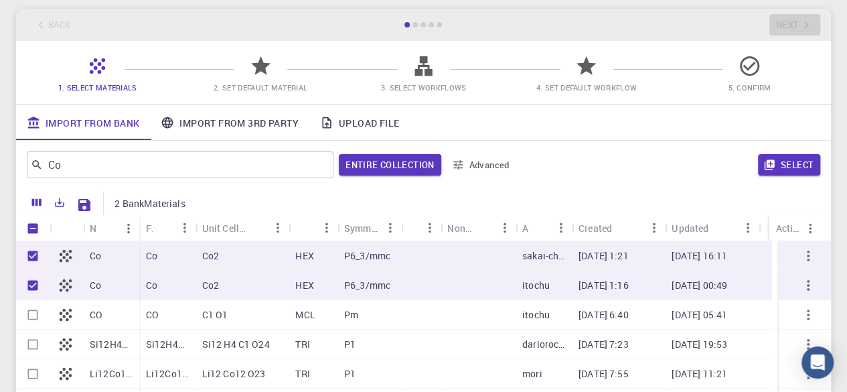
scroll to position [69, 0]
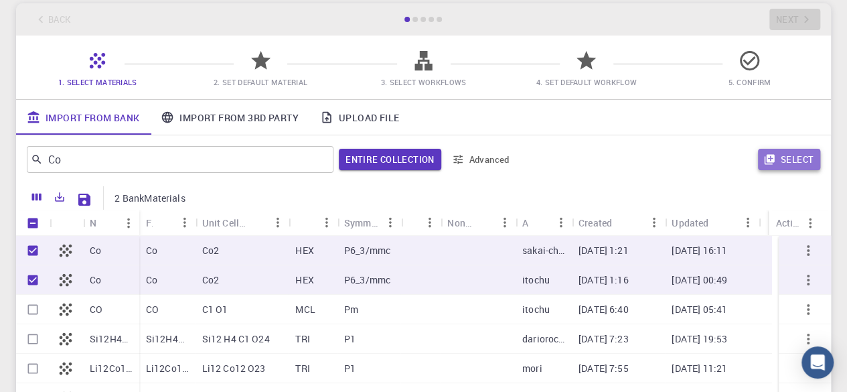
click at [782, 155] on button "Select" at bounding box center [789, 159] width 62 height 21
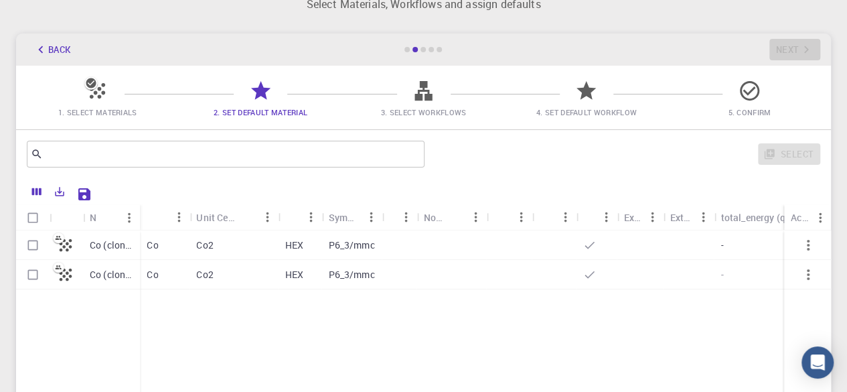
scroll to position [38, 0]
click at [29, 246] on input "Select row" at bounding box center [32, 245] width 25 height 25
checkbox input "true"
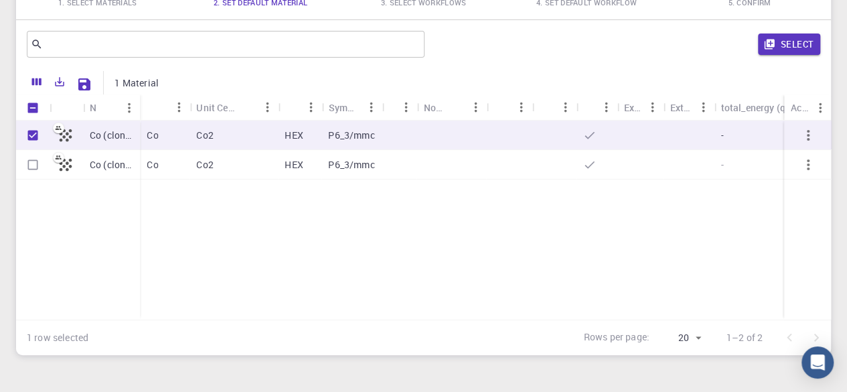
scroll to position [148, 0]
click at [285, 132] on p "HEX" at bounding box center [293, 135] width 18 height 13
checkbox input "false"
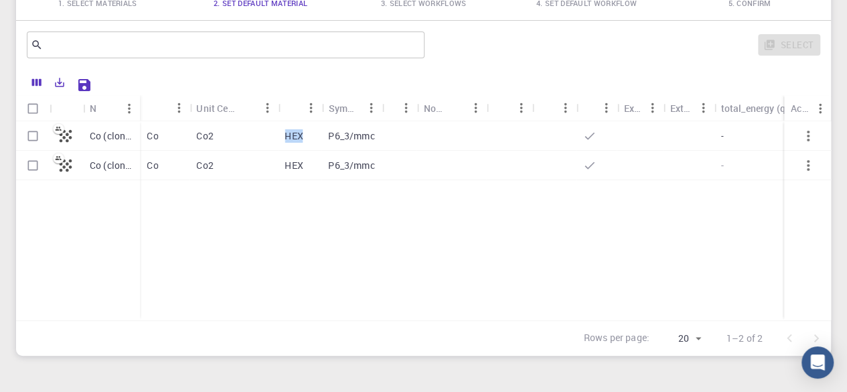
click at [285, 132] on p "HEX" at bounding box center [293, 135] width 18 height 13
checkbox input "true"
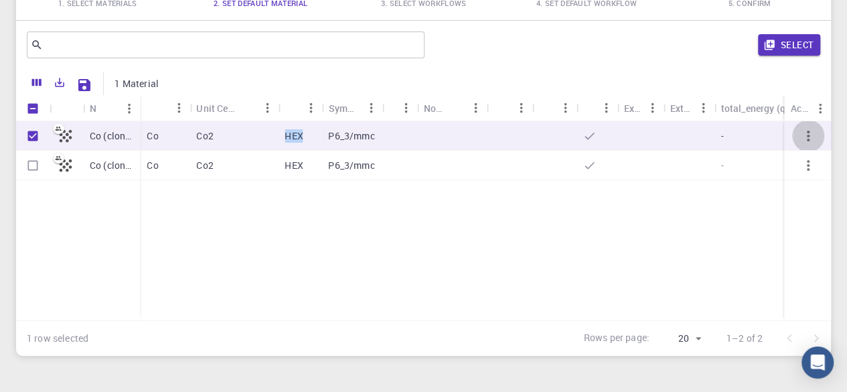
click at [810, 124] on button "button" at bounding box center [808, 136] width 32 height 32
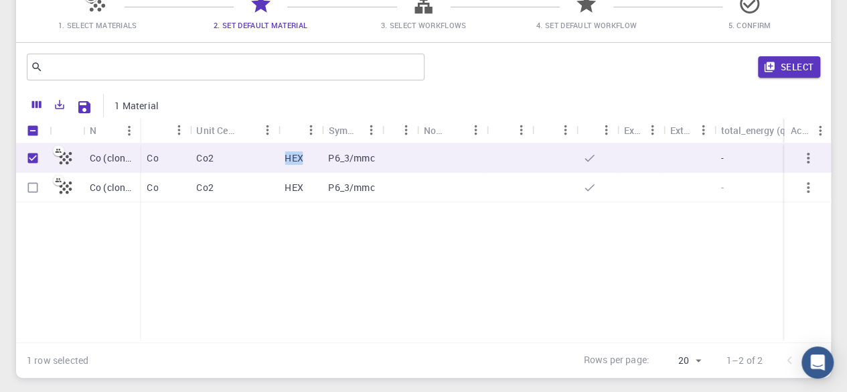
scroll to position [48, 0]
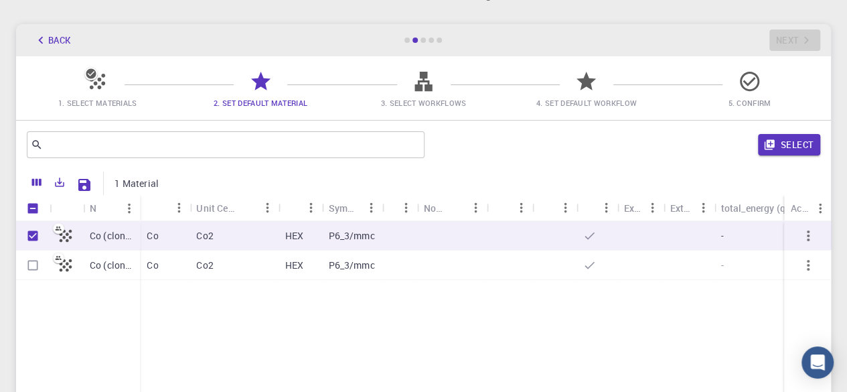
click at [709, 238] on div at bounding box center [688, 235] width 51 height 29
checkbox input "false"
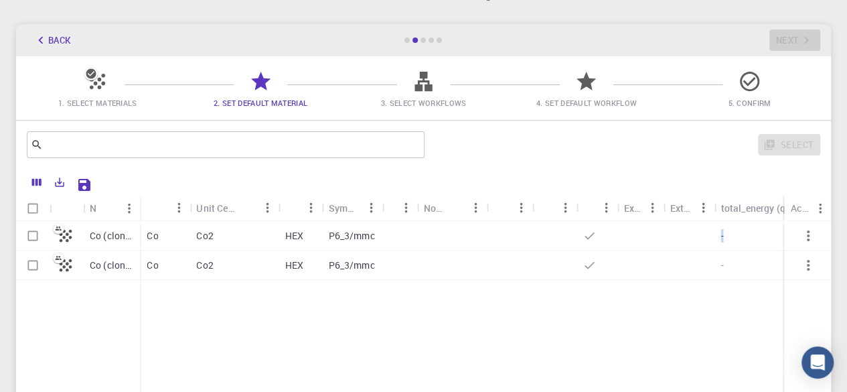
click at [709, 238] on div at bounding box center [688, 235] width 51 height 29
checkbox input "true"
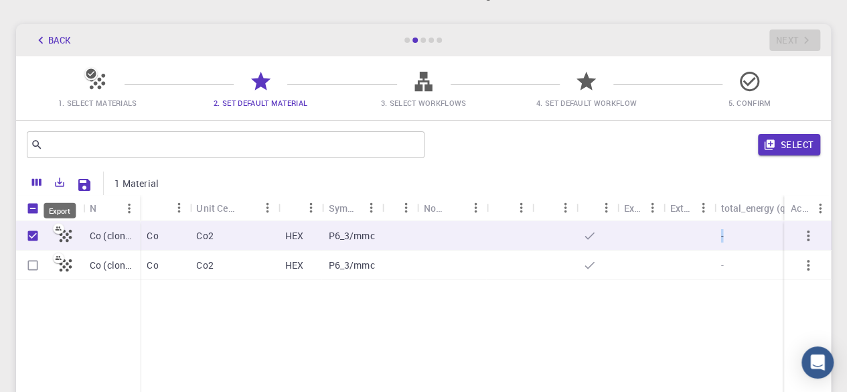
click at [60, 187] on icon "Export" at bounding box center [60, 182] width 12 height 12
click at [424, 84] on icon at bounding box center [422, 81] width 17 height 19
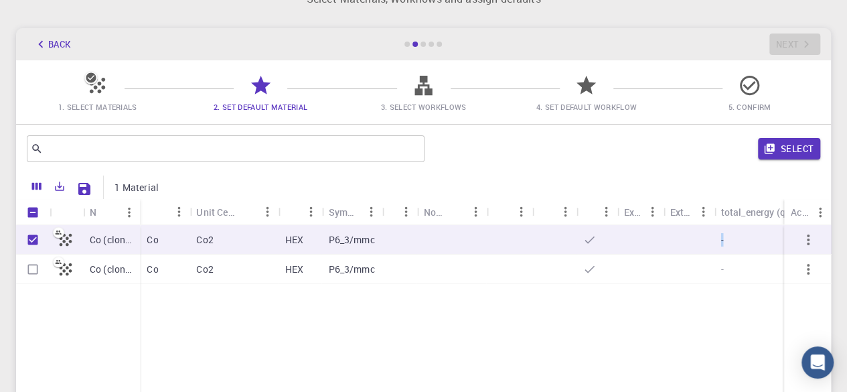
scroll to position [0, 0]
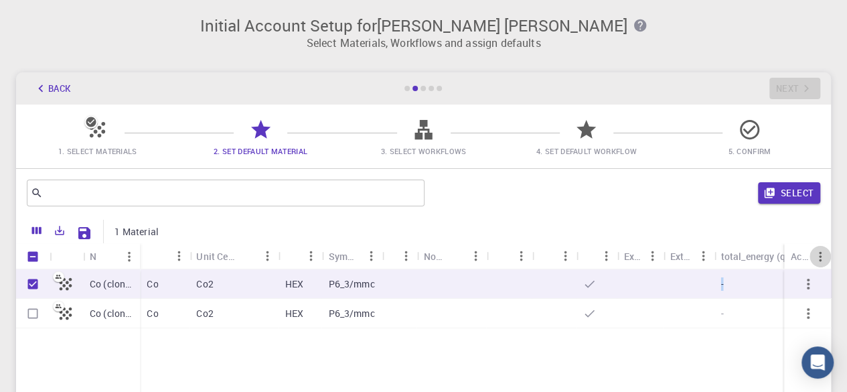
click at [821, 256] on icon "Menu" at bounding box center [820, 256] width 15 height 15
click at [649, 330] on div "Co (clone) Co (clone) Co Co2 HEX P6_3/mmc - - Co Co2 HEX P6_3/mmc - -" at bounding box center [519, 368] width 1006 height 199
click at [800, 286] on icon "button" at bounding box center [808, 284] width 16 height 16
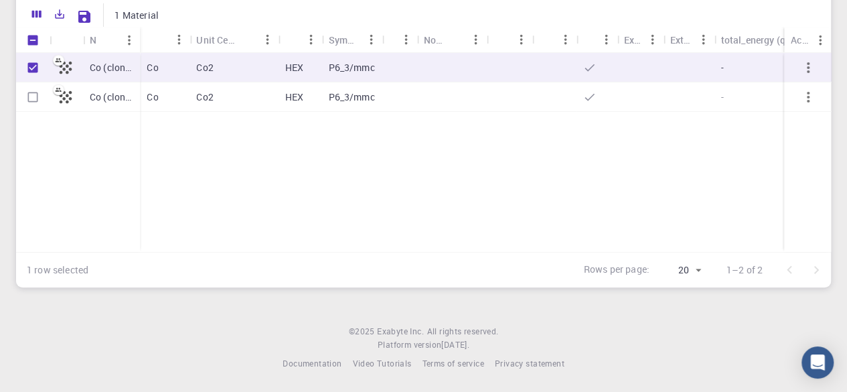
scroll to position [217, 0]
click at [252, 35] on icon "Sort" at bounding box center [245, 39] width 15 height 15
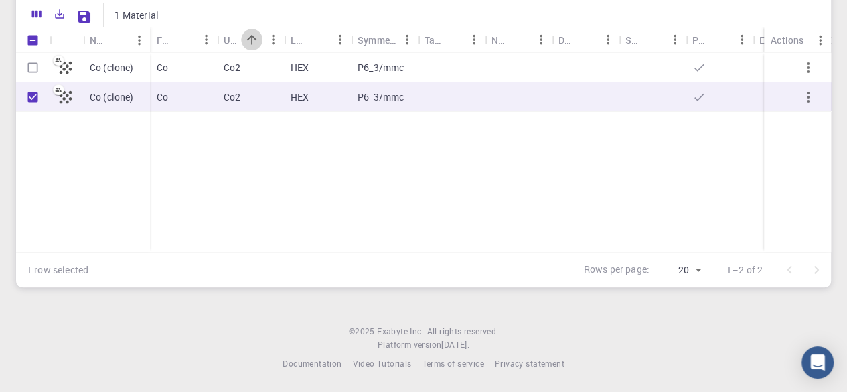
click at [252, 35] on icon "Sort" at bounding box center [252, 40] width 10 height 10
click at [374, 156] on div "Co (clone) Co (clone) Co Co2 HEX P6_3/mmc - - Co Co2 HEX P6_3/mmc - -" at bounding box center [551, 152] width 1071 height 199
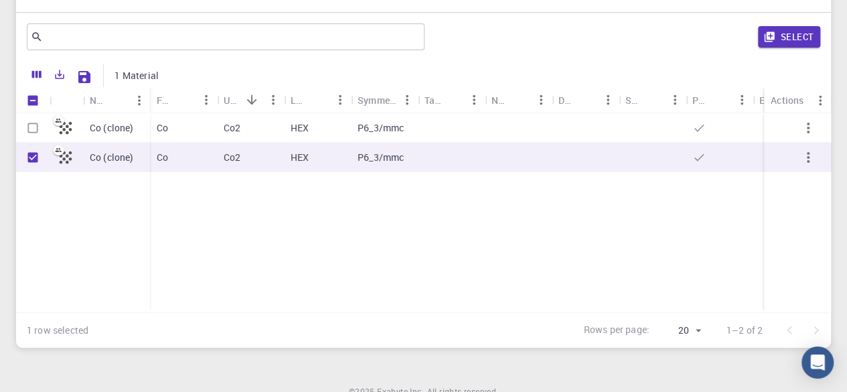
scroll to position [0, 0]
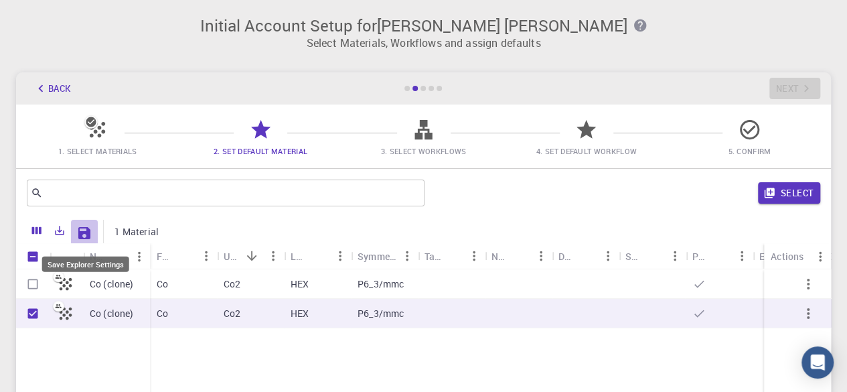
click at [84, 238] on icon "Save Explorer Settings" at bounding box center [84, 233] width 16 height 16
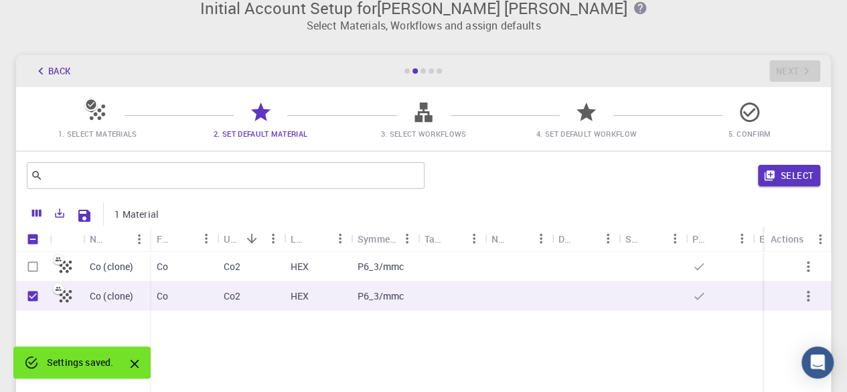
scroll to position [16, 0]
click at [432, 122] on icon at bounding box center [423, 113] width 23 height 23
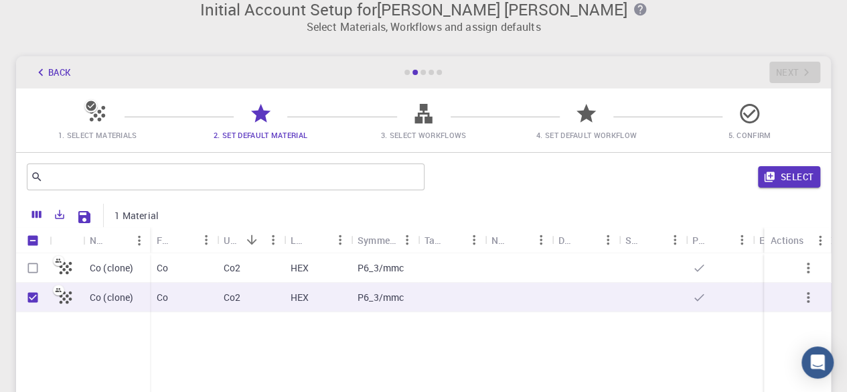
click at [432, 122] on icon at bounding box center [423, 113] width 23 height 23
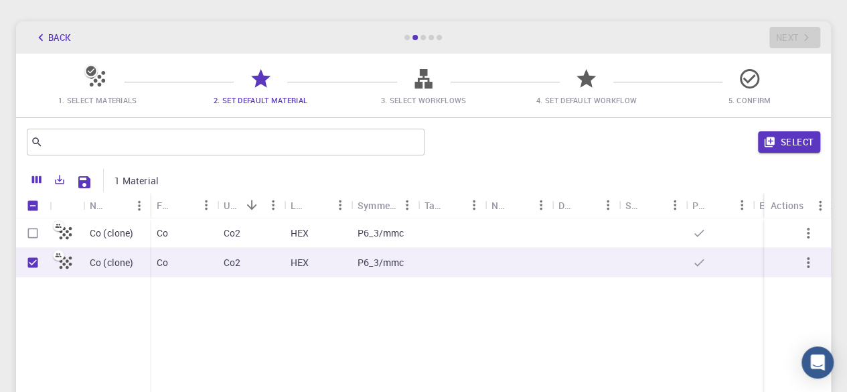
scroll to position [0, 0]
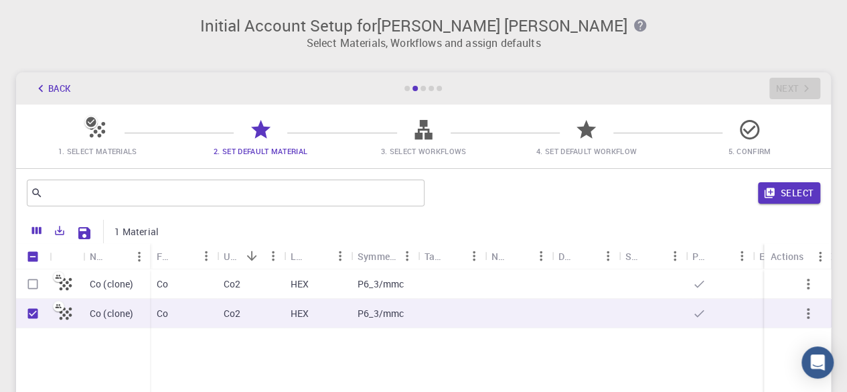
click at [422, 88] on div at bounding box center [422, 88] width 5 height 5
click at [36, 284] on input "Select row" at bounding box center [32, 283] width 25 height 25
checkbox input "true"
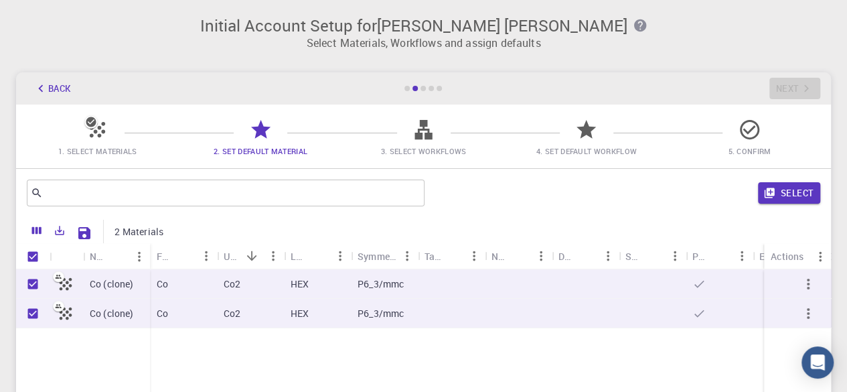
click at [793, 90] on div "Back Next" at bounding box center [423, 88] width 815 height 32
click at [797, 195] on button "Select" at bounding box center [789, 192] width 62 height 21
checkbox input "false"
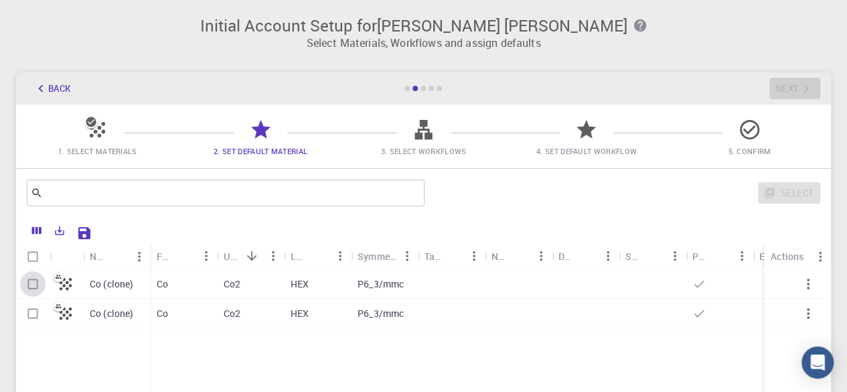
click at [23, 292] on input "Select row" at bounding box center [32, 283] width 25 height 25
checkbox input "true"
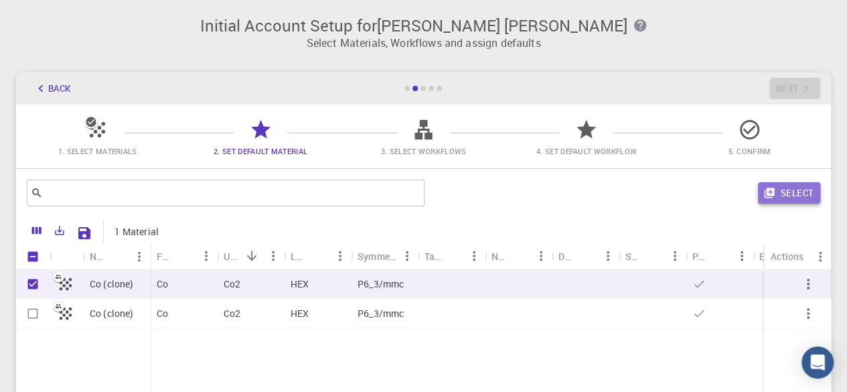
click at [777, 192] on button "Select" at bounding box center [789, 192] width 62 height 21
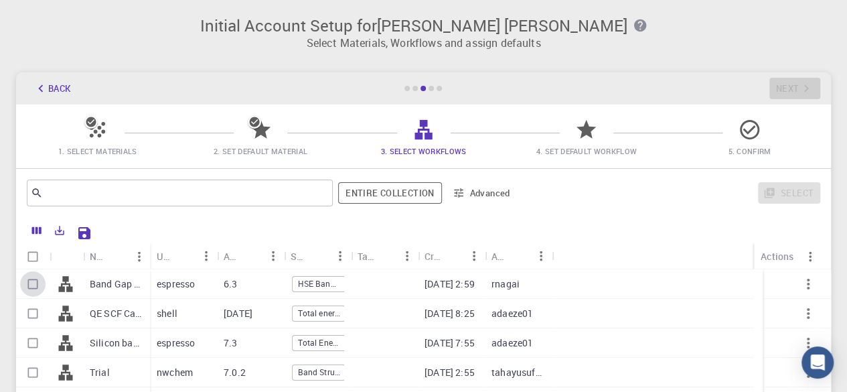
click at [44, 281] on input "Select row" at bounding box center [32, 283] width 25 height 25
checkbox input "true"
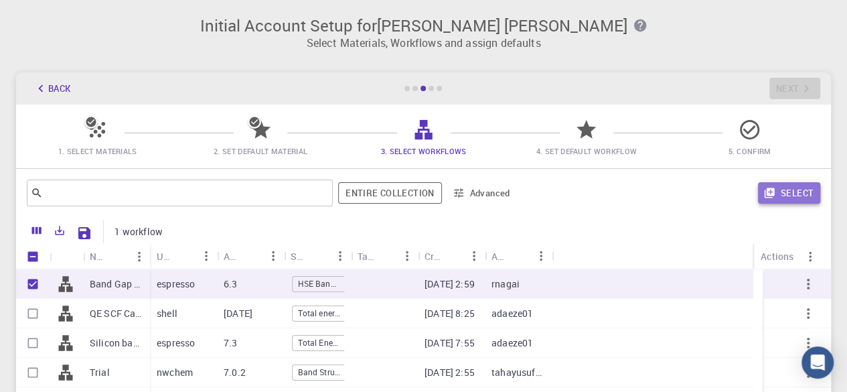
click at [790, 194] on button "Select" at bounding box center [789, 192] width 62 height 21
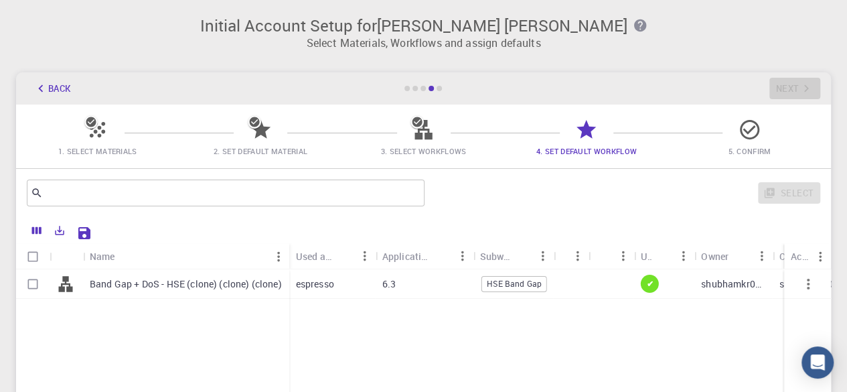
click at [527, 290] on div "HSE Band Gap" at bounding box center [514, 284] width 66 height 16
checkbox input "true"
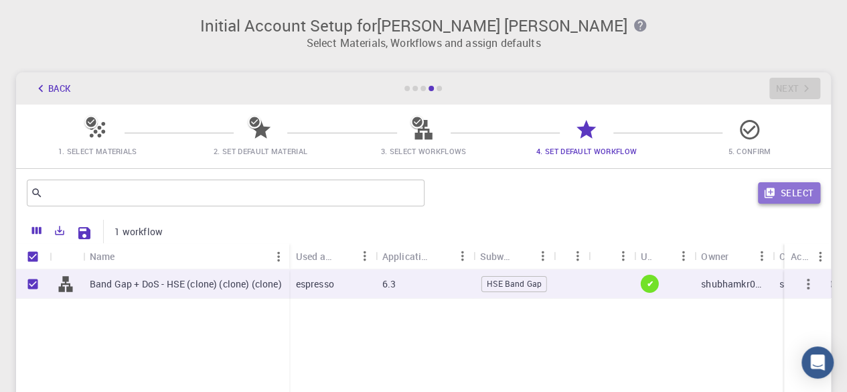
click at [781, 201] on button "Select" at bounding box center [789, 192] width 62 height 21
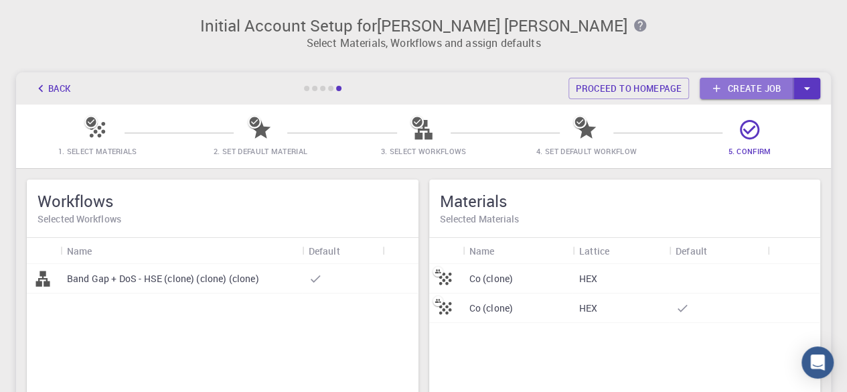
click at [774, 92] on link "Create job" at bounding box center [746, 88] width 94 height 21
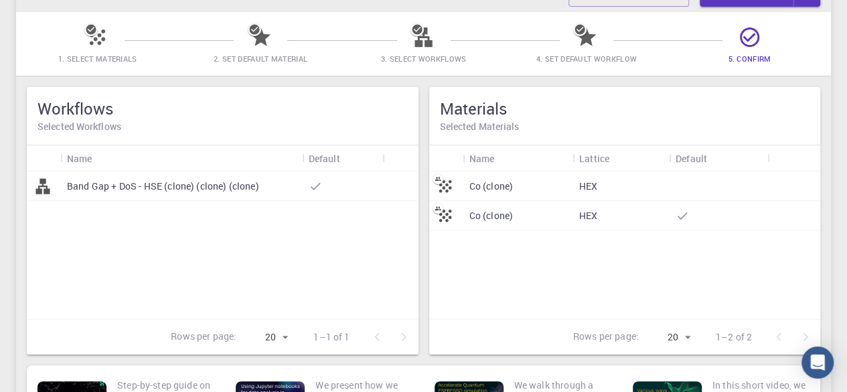
scroll to position [96, 0]
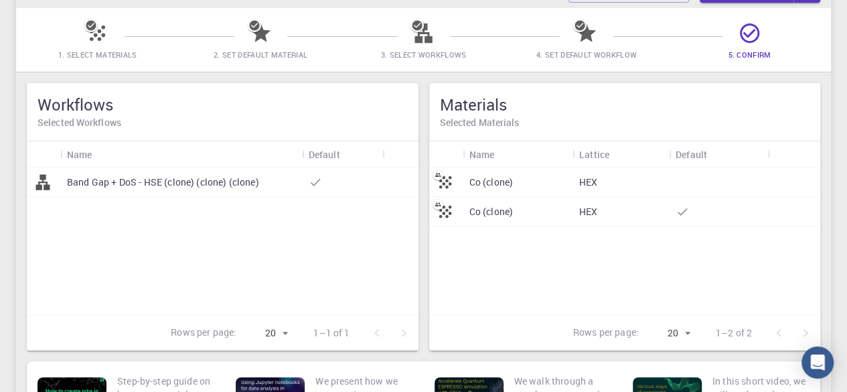
click at [491, 177] on p "Co (clone)" at bounding box center [491, 181] width 44 height 13
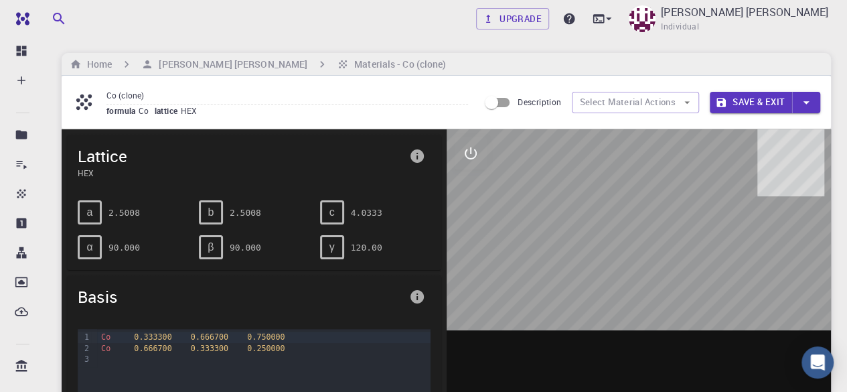
drag, startPoint x: 616, startPoint y: 223, endPoint x: 657, endPoint y: 238, distance: 44.0
click at [657, 238] on div at bounding box center [638, 337] width 385 height 416
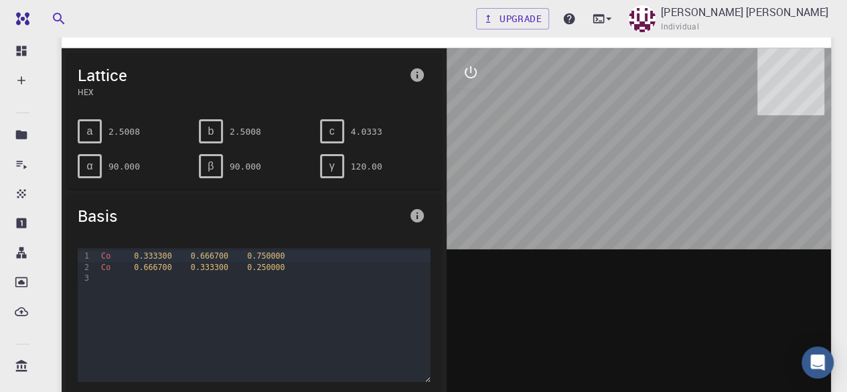
scroll to position [82, 0]
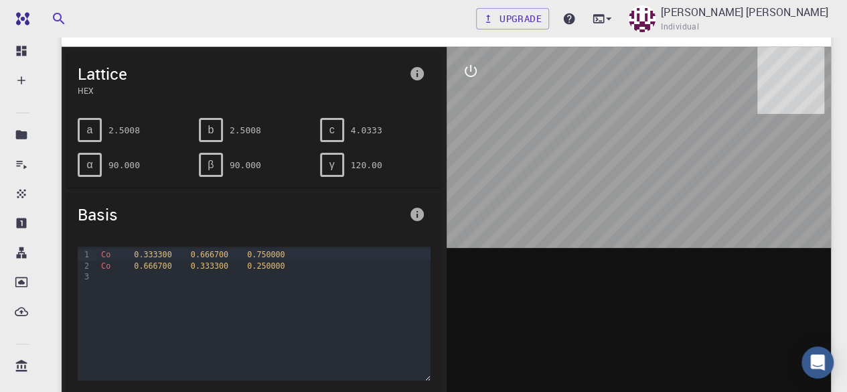
drag, startPoint x: 661, startPoint y: 129, endPoint x: 656, endPoint y: 82, distance: 47.2
click at [656, 82] on div at bounding box center [638, 255] width 385 height 416
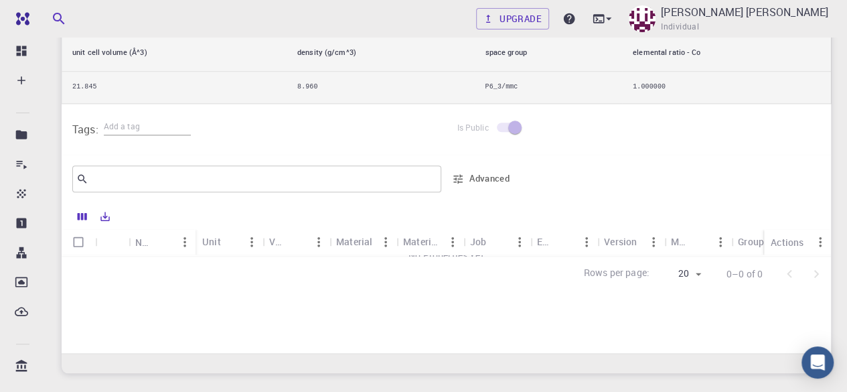
scroll to position [596, 0]
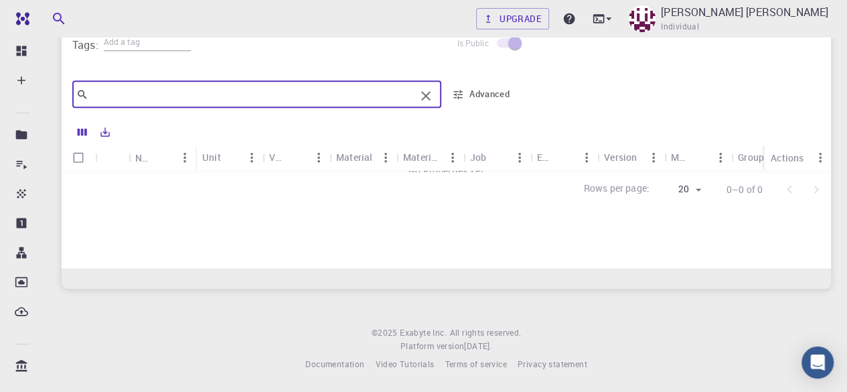
click at [278, 92] on input "text" at bounding box center [251, 94] width 327 height 19
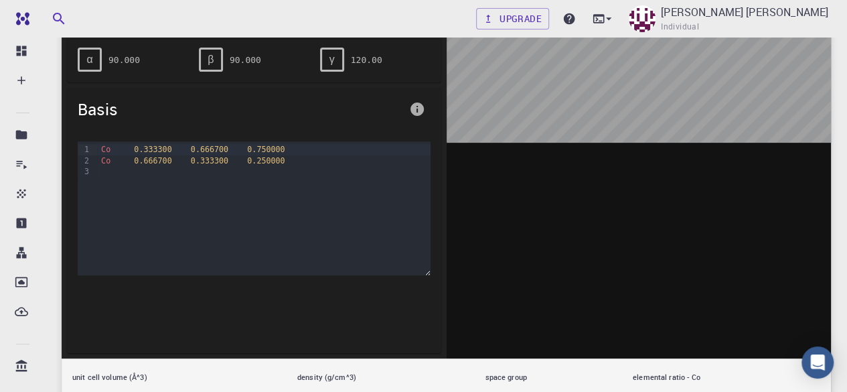
scroll to position [0, 0]
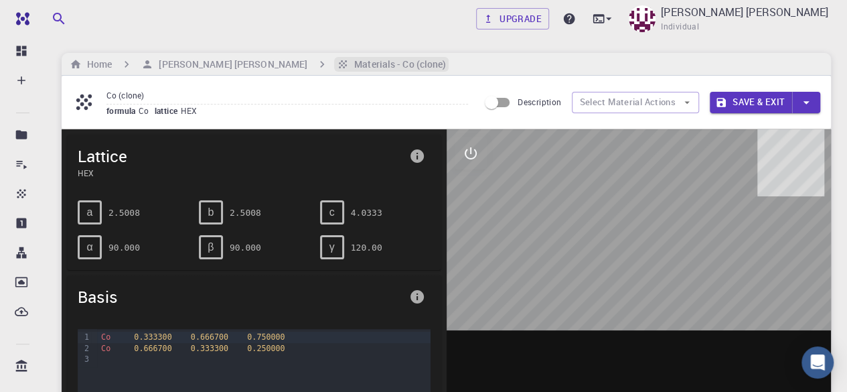
click at [349, 64] on h6 "Materials - Co (clone)" at bounding box center [397, 64] width 97 height 15
click at [637, 104] on button "Select Material Actions" at bounding box center [635, 102] width 127 height 21
click at [679, 102] on button "Select Material Actions" at bounding box center [635, 102] width 127 height 21
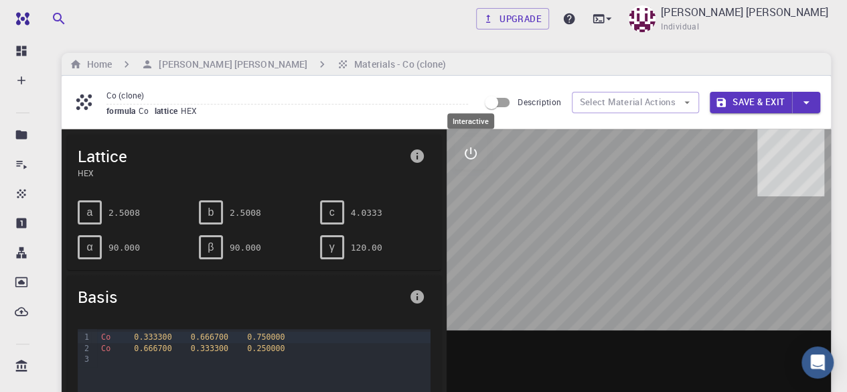
click at [471, 150] on icon "interactive" at bounding box center [470, 153] width 16 height 16
click at [473, 182] on icon "view" at bounding box center [470, 186] width 15 height 10
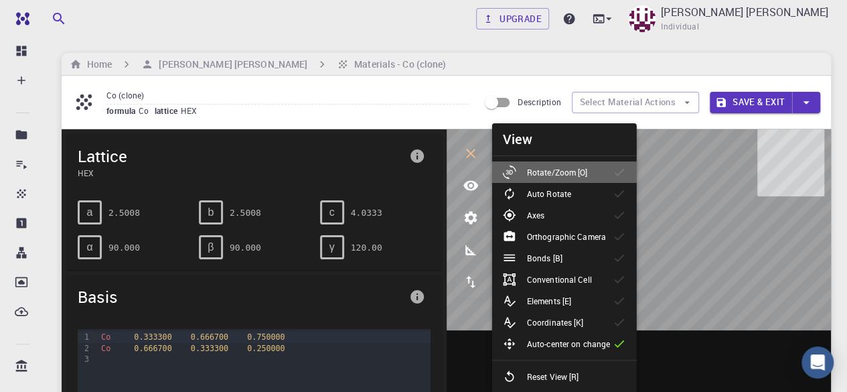
click at [558, 162] on li "Rotate/Zoom [O]" at bounding box center [564, 171] width 145 height 21
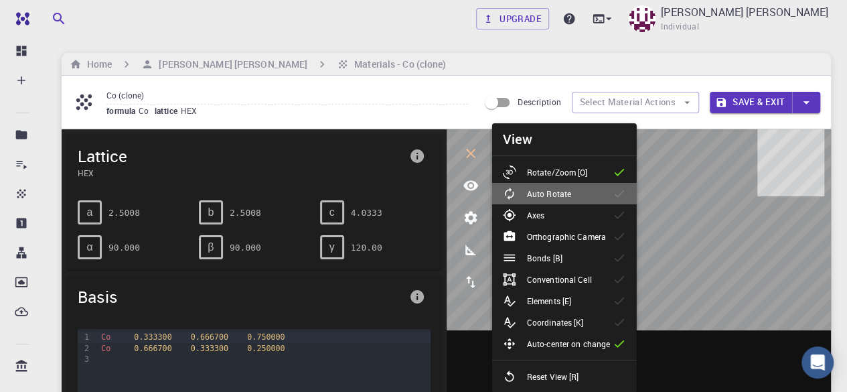
click at [558, 193] on p "Auto Rotate" at bounding box center [549, 193] width 44 height 12
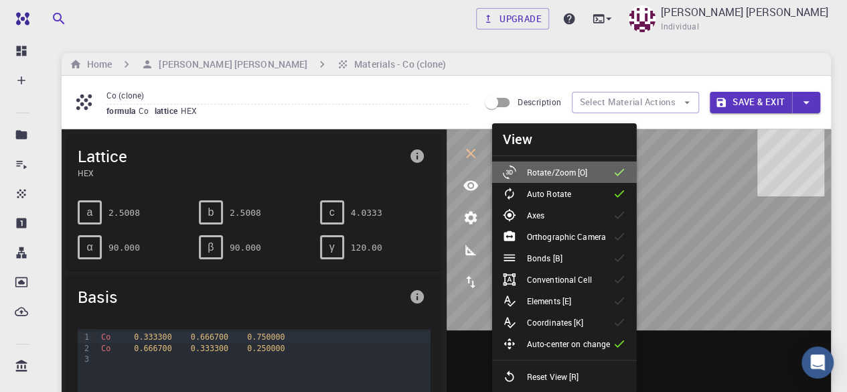
click at [570, 177] on p "Rotate/Zoom [O]" at bounding box center [557, 172] width 61 height 12
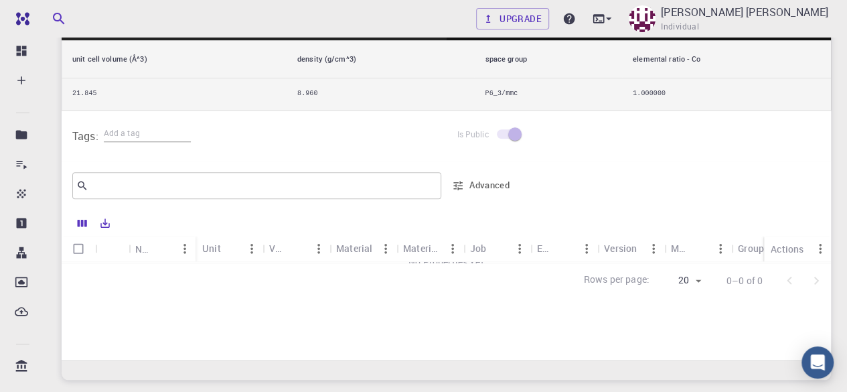
scroll to position [506, 0]
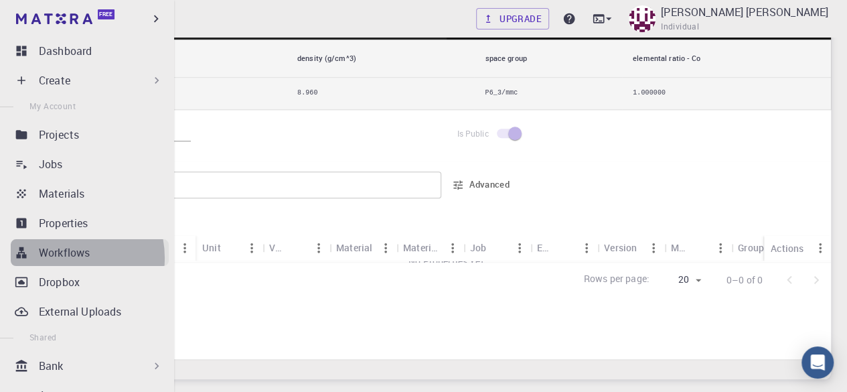
click at [62, 258] on p "Workflows" at bounding box center [64, 252] width 51 height 16
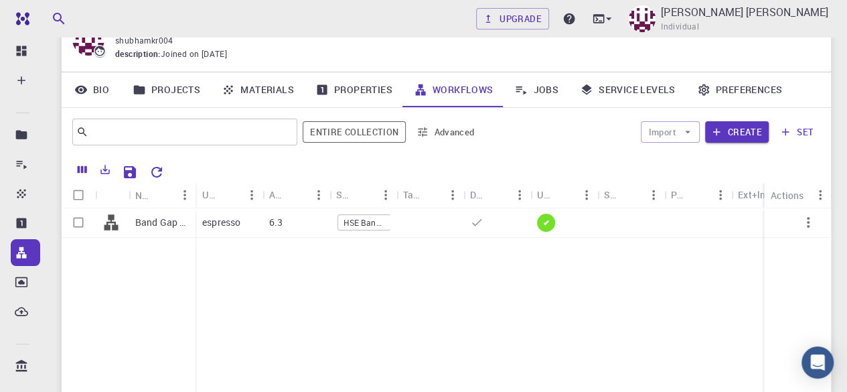
scroll to position [67, 0]
click at [722, 137] on icon "button" at bounding box center [716, 133] width 12 height 12
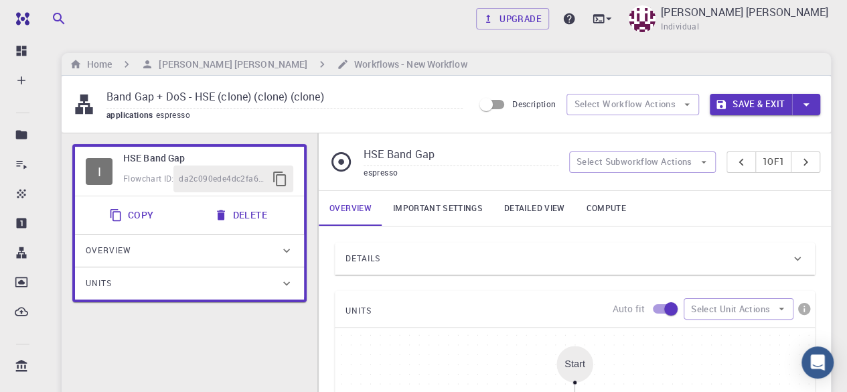
click at [662, 250] on div "Details" at bounding box center [567, 258] width 445 height 21
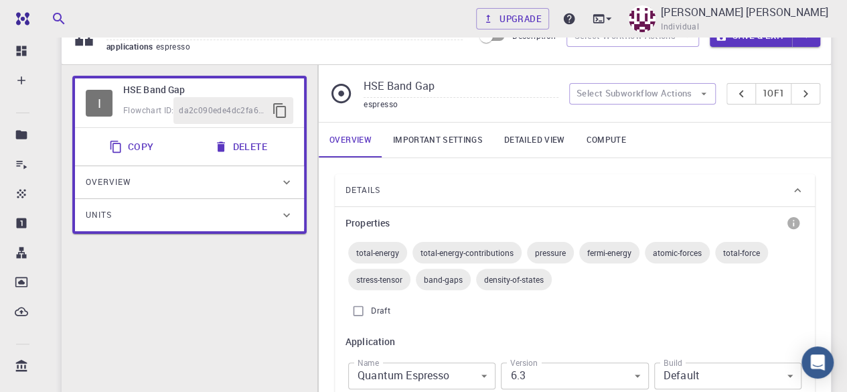
scroll to position [190, 0]
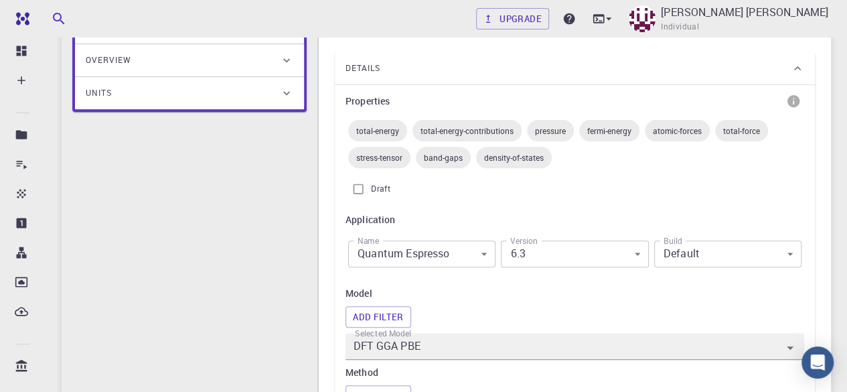
click at [447, 158] on span "band-gaps" at bounding box center [443, 157] width 55 height 11
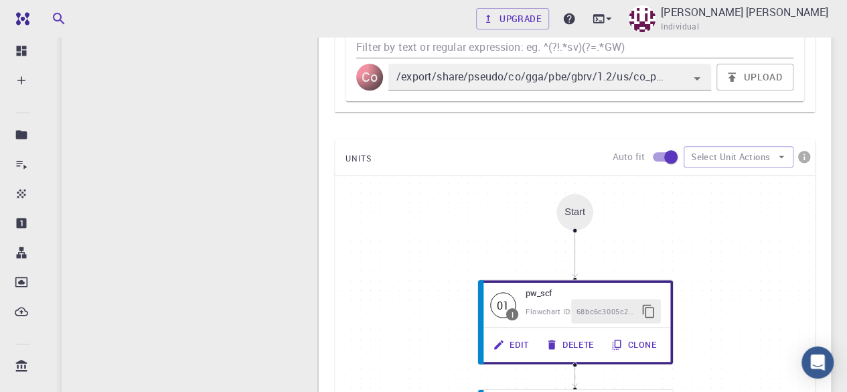
scroll to position [651, 0]
click at [576, 222] on div "Start" at bounding box center [574, 212] width 37 height 37
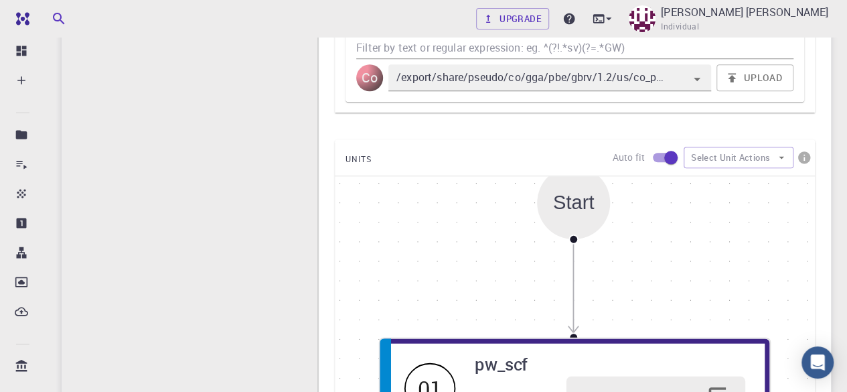
click at [576, 222] on div "Start" at bounding box center [573, 202] width 73 height 73
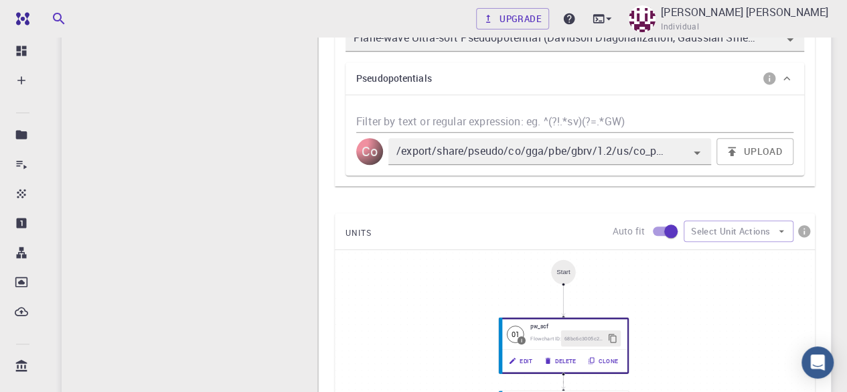
scroll to position [576, 0]
click at [774, 235] on button "Select Unit Actions" at bounding box center [738, 231] width 110 height 21
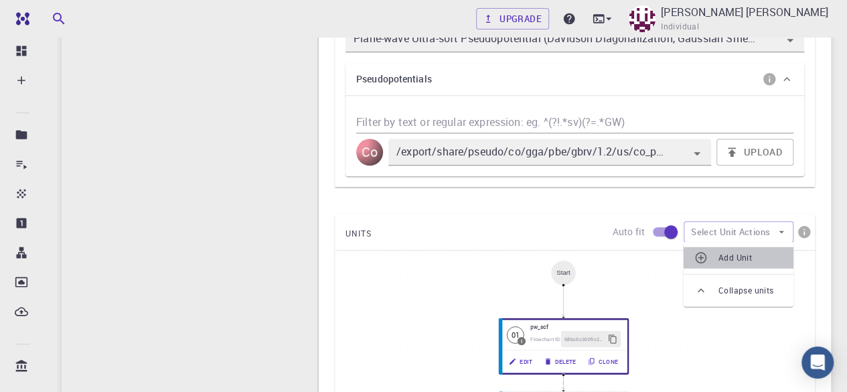
click at [760, 262] on span "Add Unit" at bounding box center [750, 256] width 64 height 13
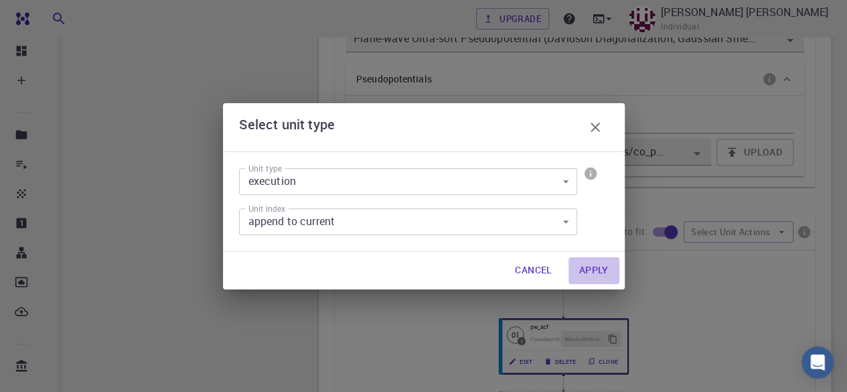
click at [596, 268] on button "Apply" at bounding box center [593, 270] width 51 height 27
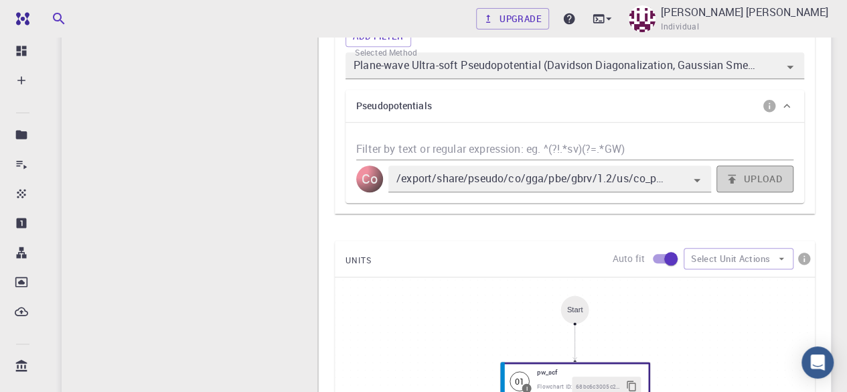
click at [746, 184] on button "Upload" at bounding box center [754, 178] width 77 height 27
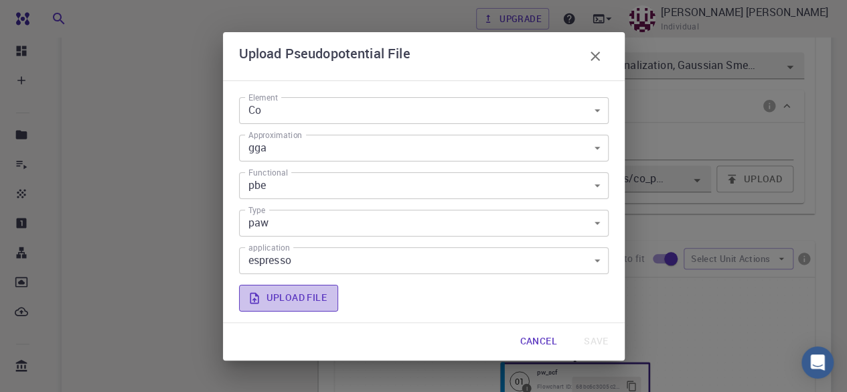
click at [320, 307] on label "Upload file" at bounding box center [288, 297] width 99 height 27
click at [0, 0] on input "Upload file" at bounding box center [0, 0] width 0 height 0
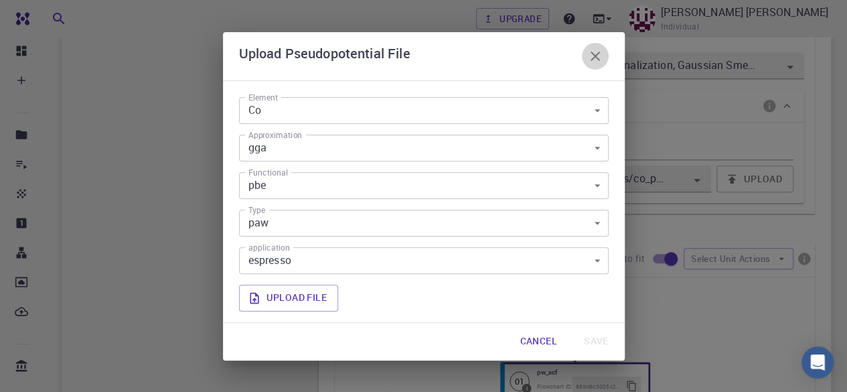
click at [599, 62] on icon "button" at bounding box center [595, 56] width 16 height 16
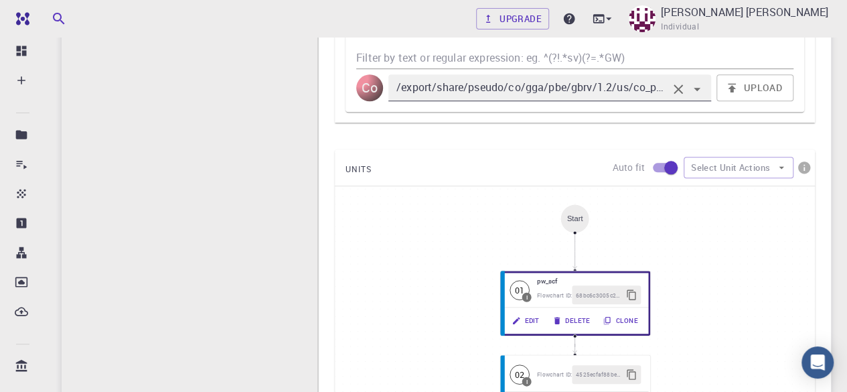
scroll to position [668, 0]
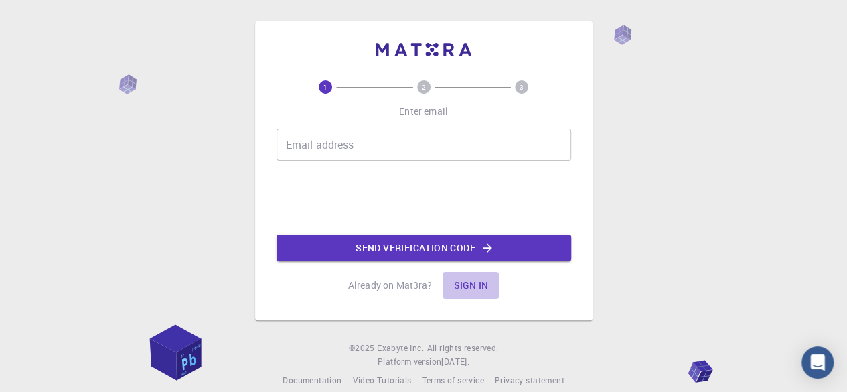
click at [474, 282] on button "Sign in" at bounding box center [470, 285] width 56 height 27
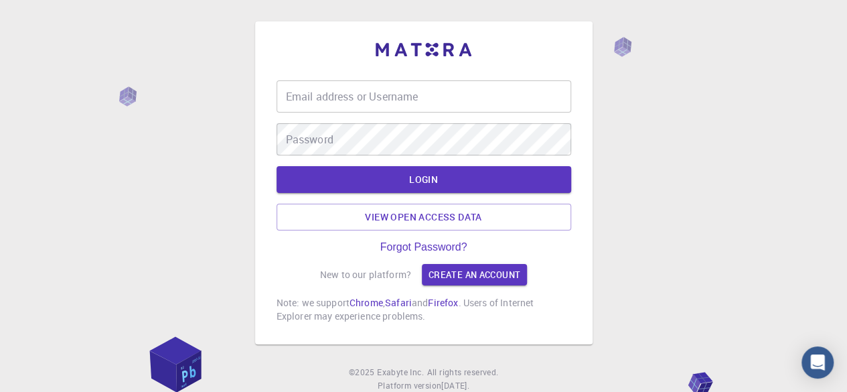
type input "[EMAIL_ADDRESS][DOMAIN_NAME]"
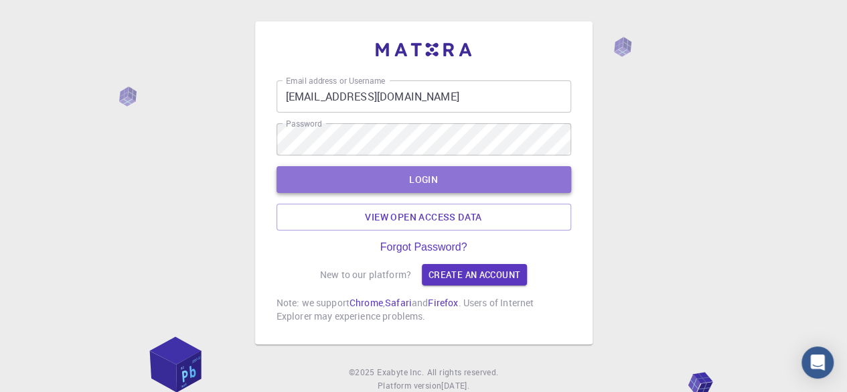
click at [434, 185] on button "LOGIN" at bounding box center [423, 179] width 294 height 27
